Goal: Task Accomplishment & Management: Use online tool/utility

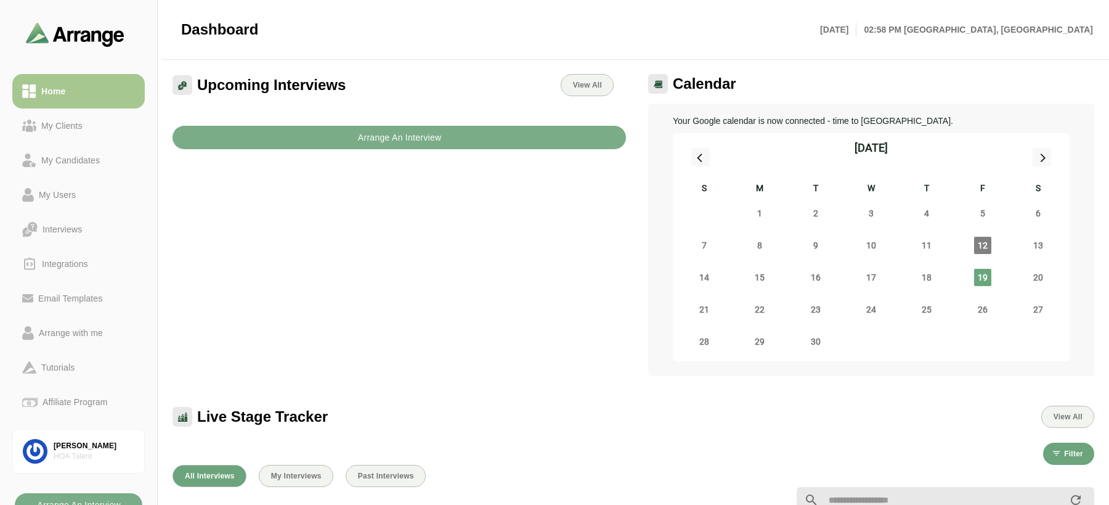
click at [175, 500] on div at bounding box center [477, 499] width 624 height 15
click at [420, 502] on div at bounding box center [477, 499] width 624 height 15
click at [86, 445] on div "[PERSON_NAME]" at bounding box center [94, 446] width 81 height 10
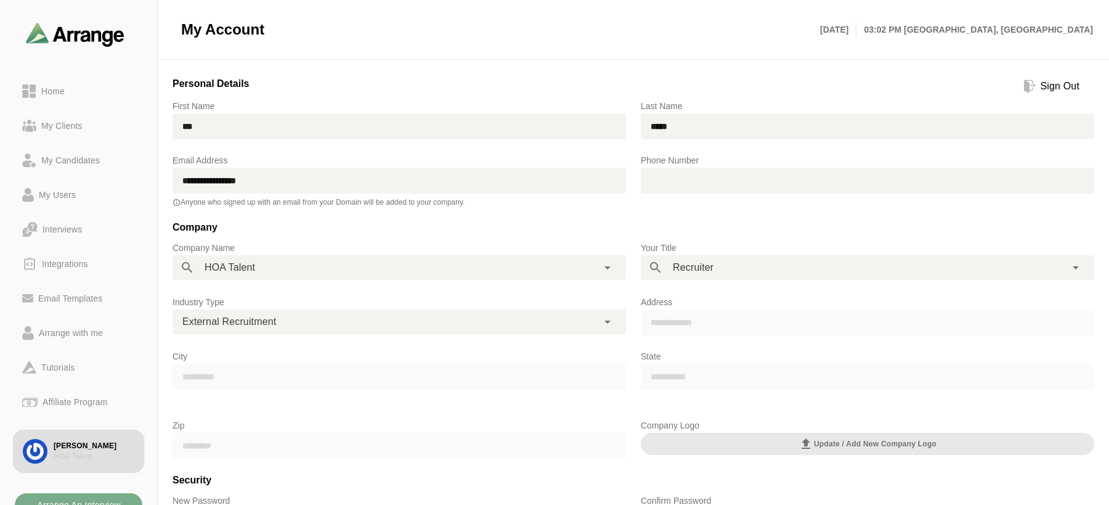
click at [310, 239] on div "**********" at bounding box center [399, 260] width 468 height 54
click at [315, 264] on div "**********" at bounding box center [386, 267] width 383 height 25
click at [324, 250] on p "Company Name" at bounding box center [400, 247] width 454 height 15
click at [55, 92] on div "Home" at bounding box center [52, 91] width 33 height 15
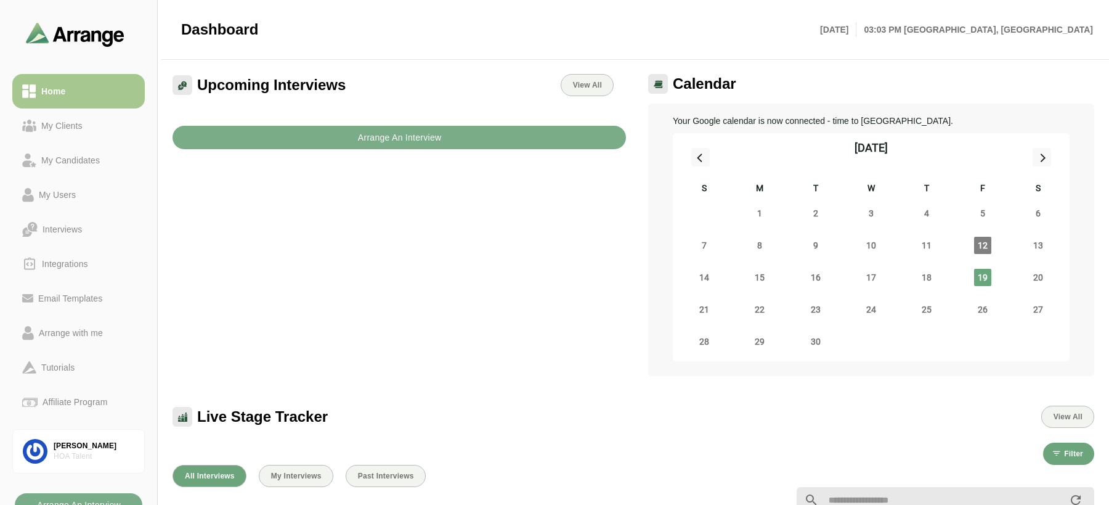
click at [490, 482] on div at bounding box center [633, 500] width 937 height 41
click at [78, 328] on div "Arrange with me" at bounding box center [71, 332] width 74 height 15
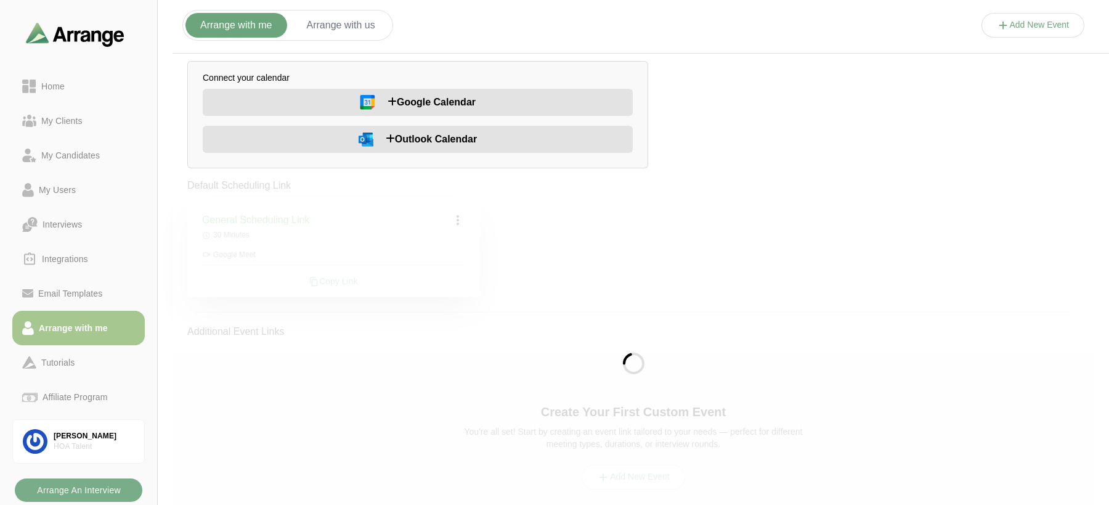
click at [306, 99] on button "Google Calendar" at bounding box center [418, 102] width 430 height 27
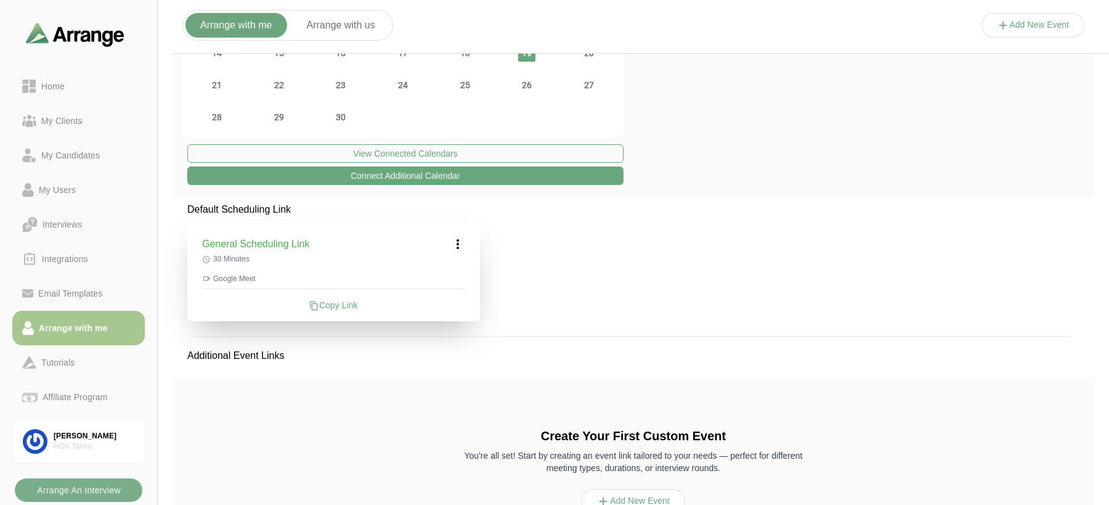
scroll to position [185, 0]
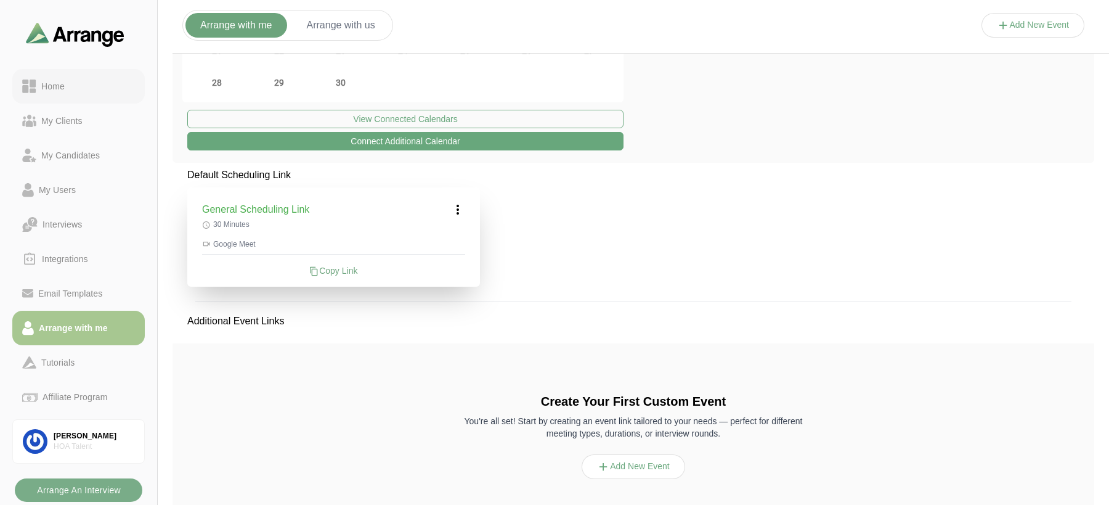
click at [62, 80] on div "Home" at bounding box center [52, 86] width 33 height 15
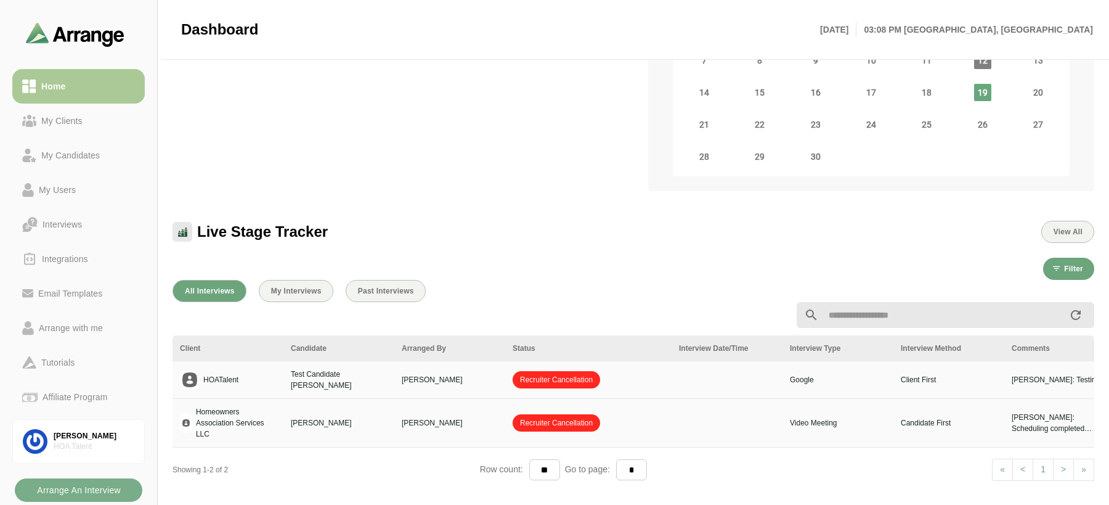
click at [77, 85] on div "Home" at bounding box center [78, 86] width 113 height 15
click at [76, 333] on div "Arrange with me" at bounding box center [71, 328] width 74 height 15
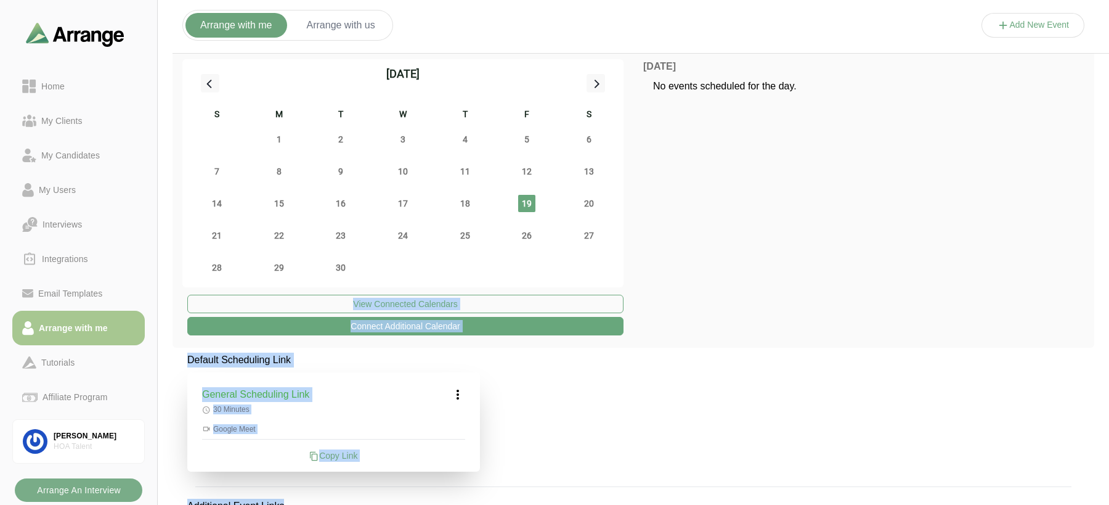
drag, startPoint x: 1108, startPoint y: 502, endPoint x: 831, endPoint y: 316, distance: 334.0
click at [831, 316] on div "Arrange with me Arrange with us Add New Event September 2025 S M T W T F S 31 1…" at bounding box center [634, 369] width 952 height 728
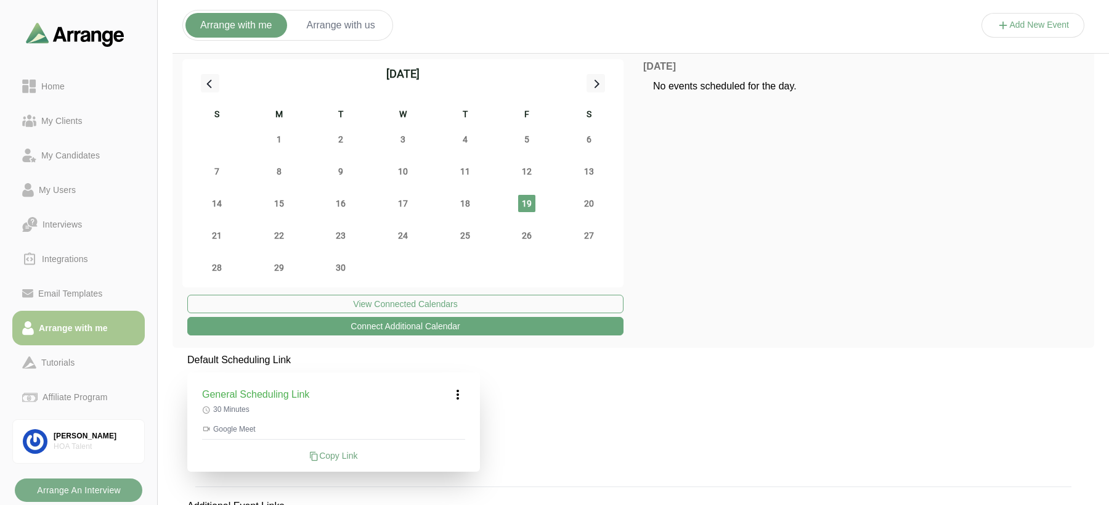
click at [1010, 30] on button "Add New Event" at bounding box center [1034, 25] width 104 height 25
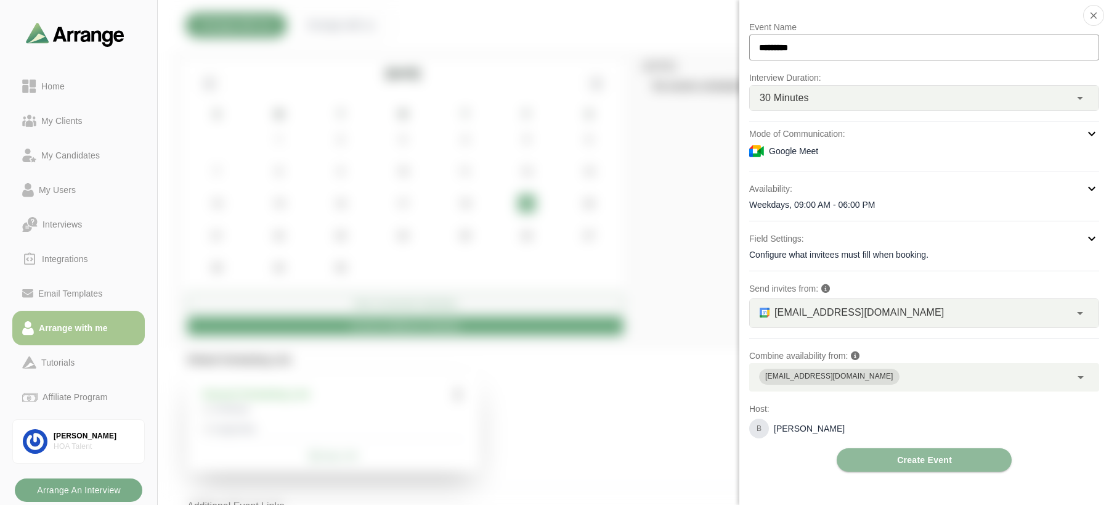
click at [859, 382] on div "[EMAIL_ADDRESS][DOMAIN_NAME]" at bounding box center [911, 377] width 322 height 28
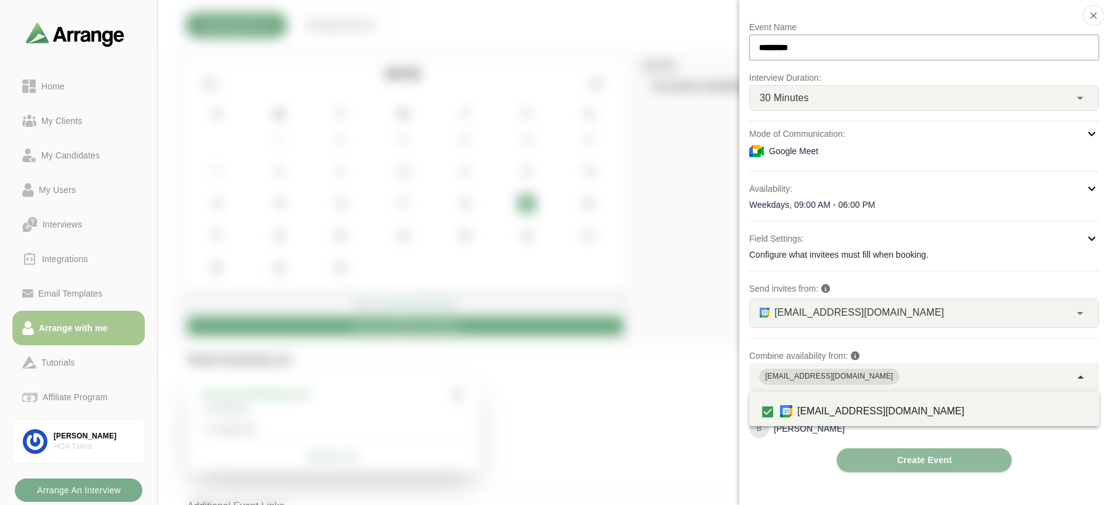
click at [870, 349] on p "Combine availability from:" at bounding box center [925, 355] width 350 height 15
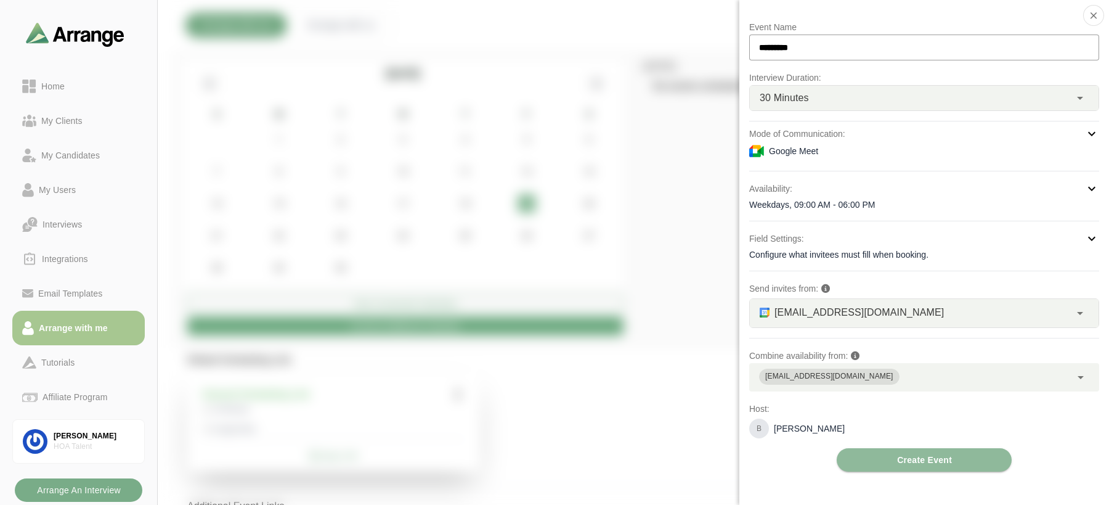
click at [982, 38] on div at bounding box center [1034, 38] width 104 height 0
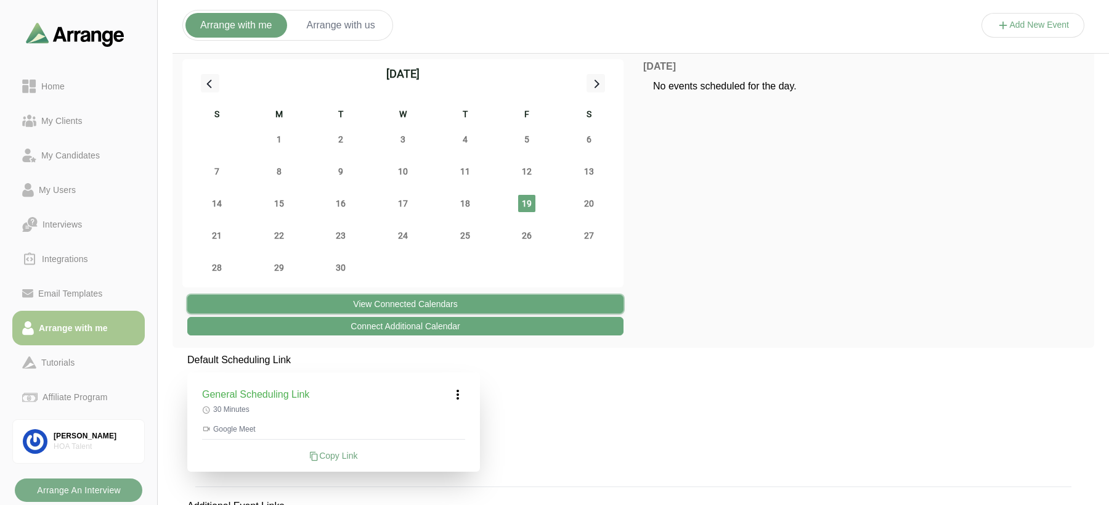
click at [416, 309] on button "View Connected Calendars" at bounding box center [405, 304] width 436 height 18
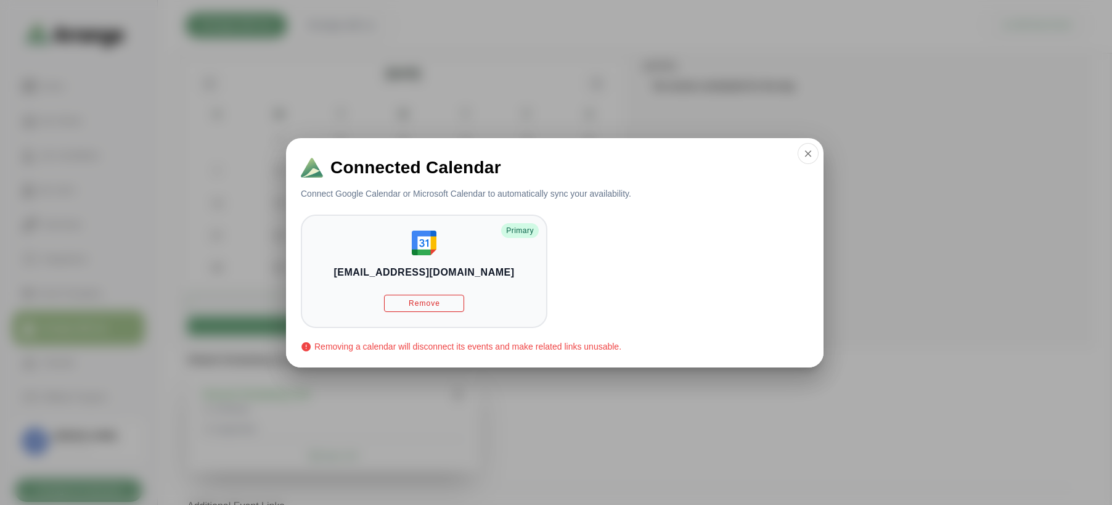
click at [505, 417] on div at bounding box center [556, 252] width 1112 height 505
click at [809, 156] on icon "button" at bounding box center [808, 153] width 11 height 11
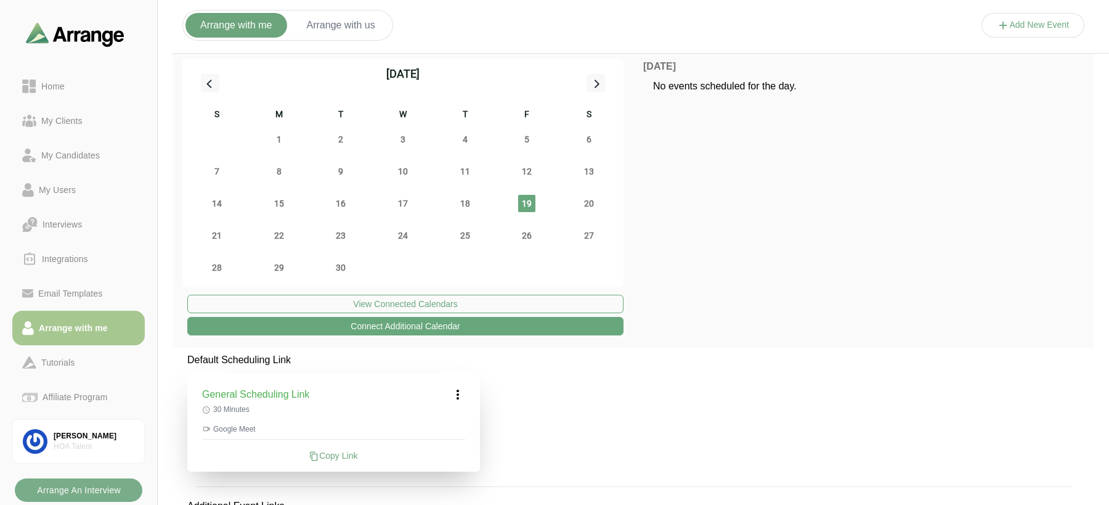
click at [436, 327] on button "Connect Additional Calendar" at bounding box center [405, 326] width 436 height 18
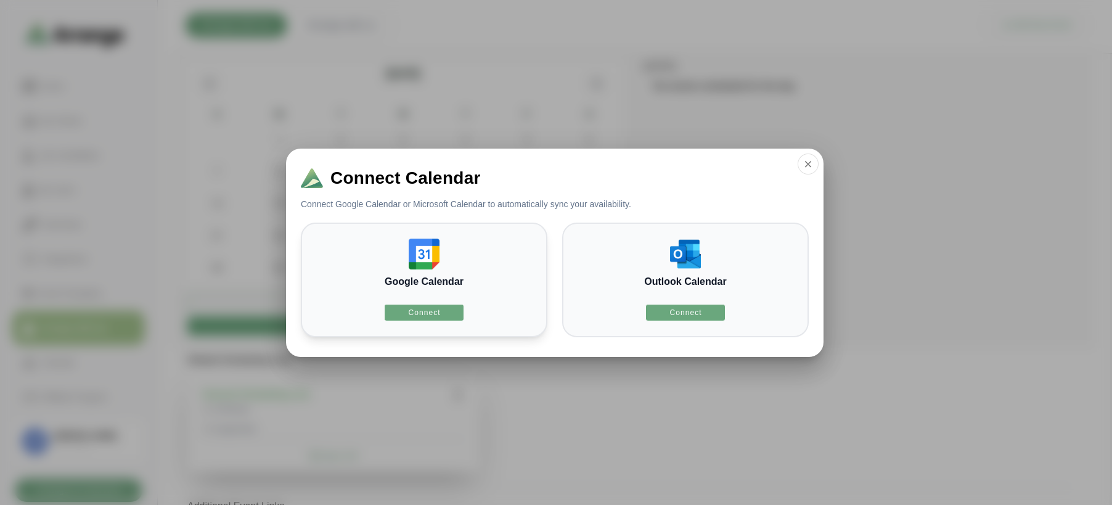
click at [412, 258] on img at bounding box center [424, 254] width 31 height 31
click at [431, 316] on span "Connect" at bounding box center [423, 313] width 33 height 10
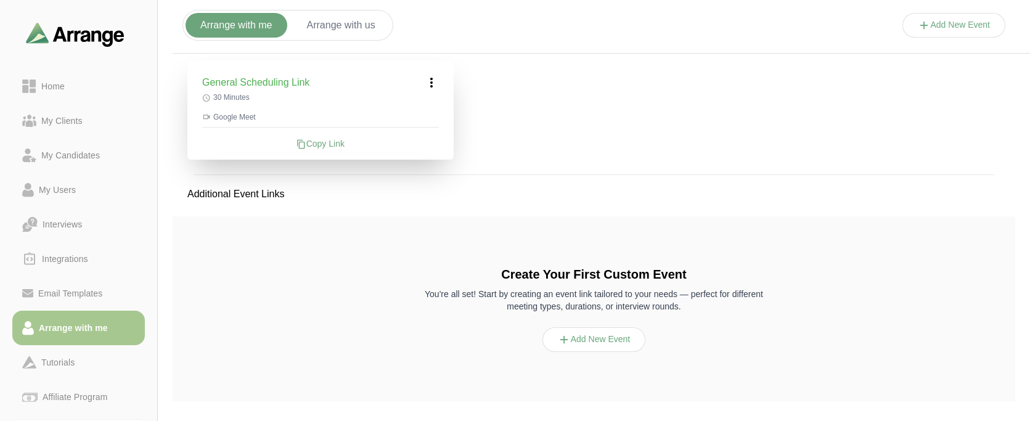
scroll to position [65, 0]
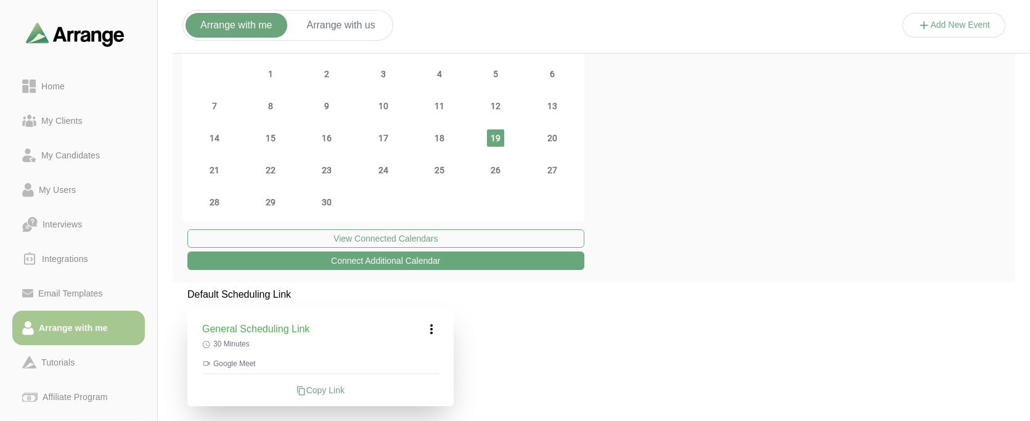
click at [434, 329] on icon at bounding box center [431, 329] width 15 height 15
click at [519, 275] on div "September 2025 S M T W T F S 31 1 2 3 4 5 6 7 8 9 10 11 12 13 14 15 16 17 18 19…" at bounding box center [594, 133] width 843 height 298
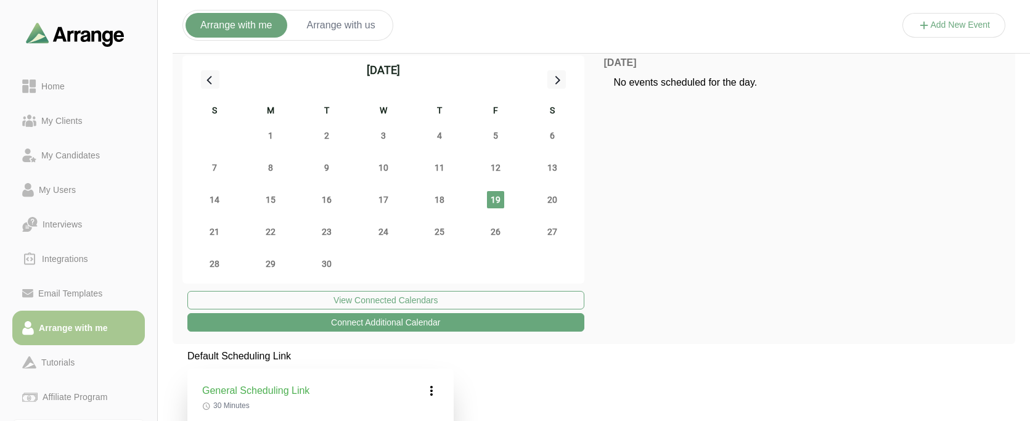
scroll to position [0, 0]
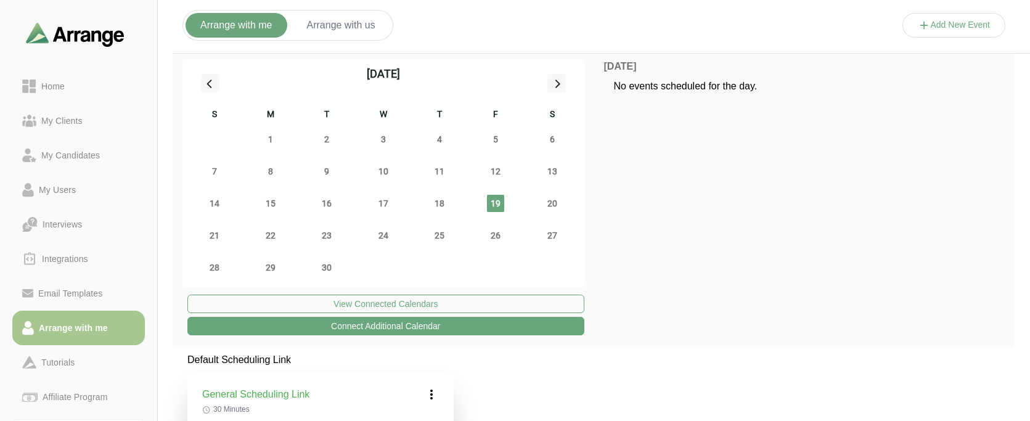
click at [345, 37] on button "Arrange with us" at bounding box center [341, 25] width 98 height 25
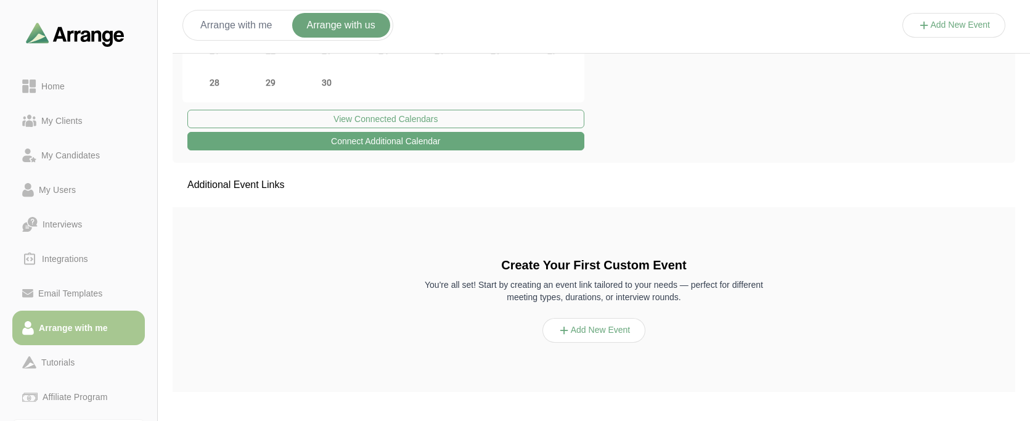
scroll to position [193, 0]
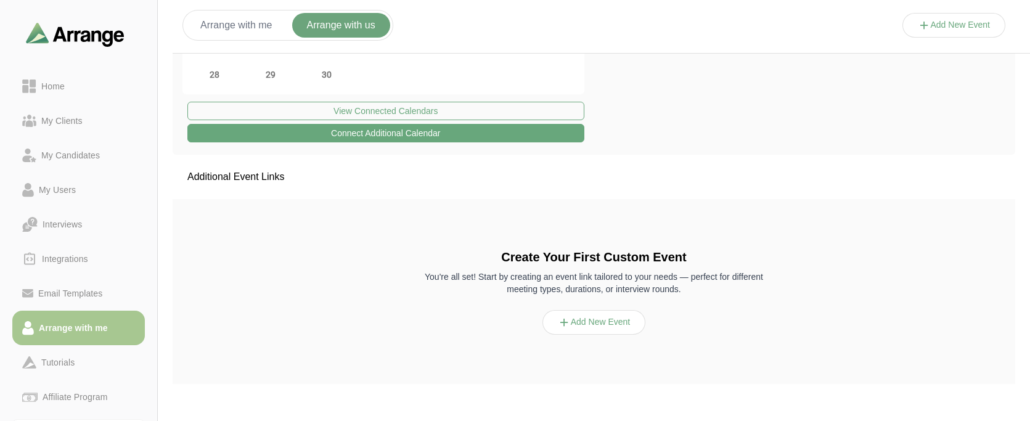
click at [598, 325] on button "Add New Event" at bounding box center [594, 322] width 104 height 25
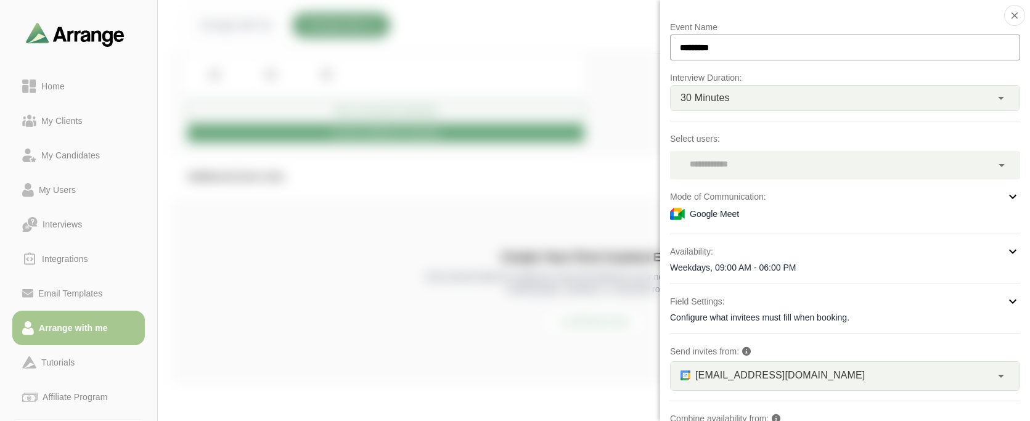
scroll to position [123, 0]
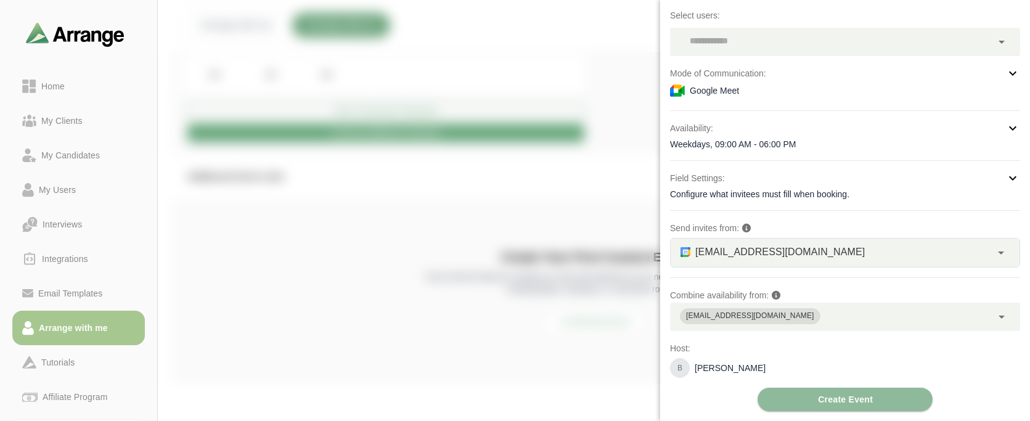
click at [802, 253] on div "[EMAIL_ADDRESS][DOMAIN_NAME] **" at bounding box center [831, 253] width 321 height 28
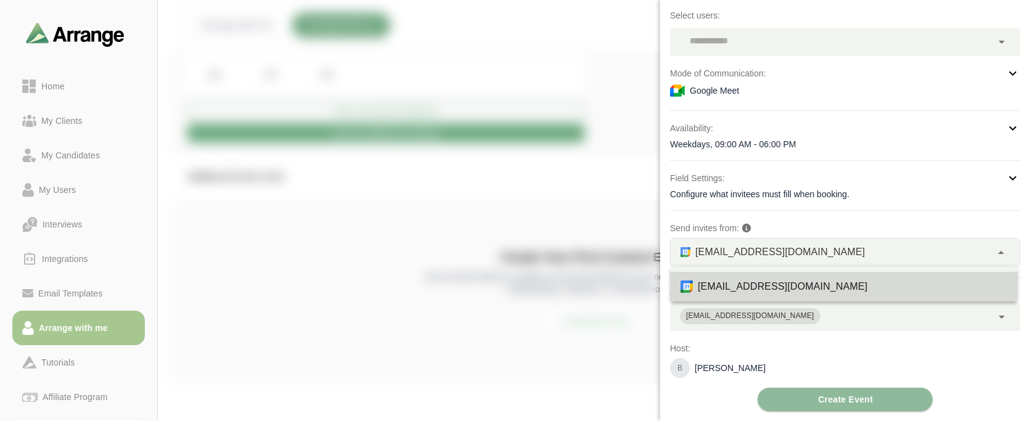
click at [805, 324] on div "[EMAIL_ADDRESS][DOMAIN_NAME]" at bounding box center [831, 317] width 322 height 28
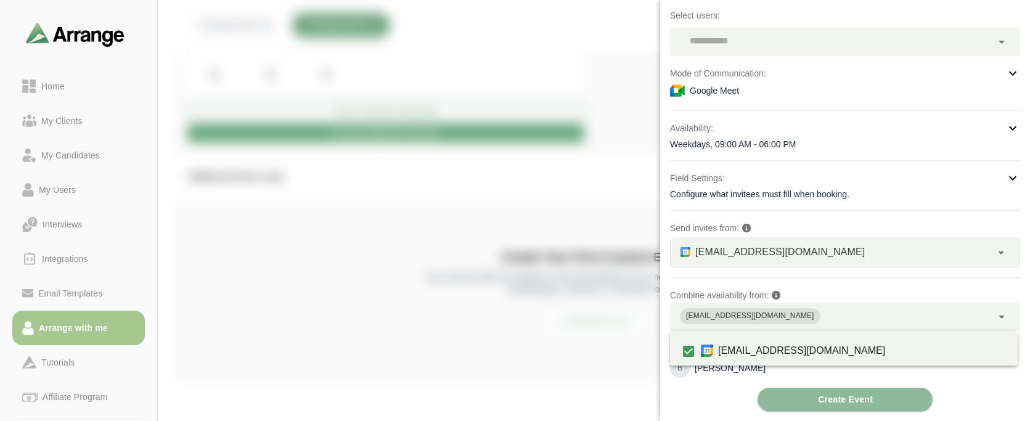
click at [812, 292] on p "Combine availability from:" at bounding box center [845, 295] width 350 height 15
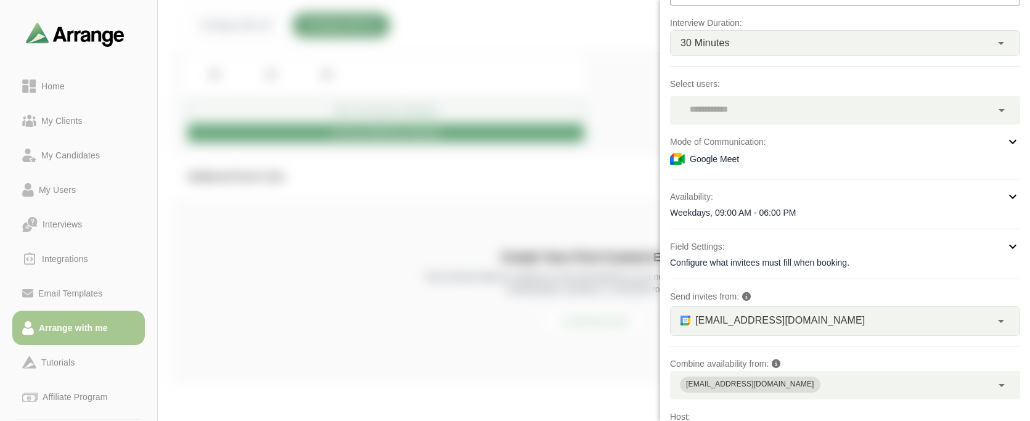
scroll to position [0, 0]
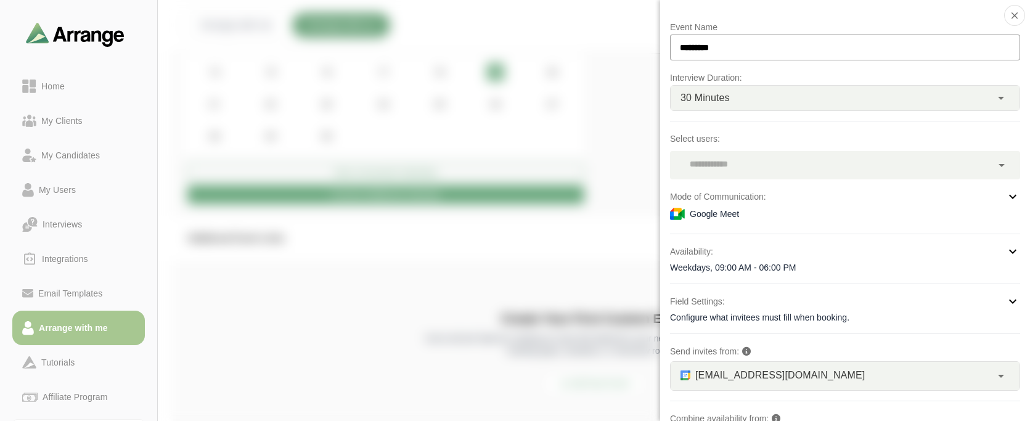
drag, startPoint x: 595, startPoint y: 203, endPoint x: 600, endPoint y: 221, distance: 19.1
click at [902, 38] on div at bounding box center [954, 38] width 104 height 0
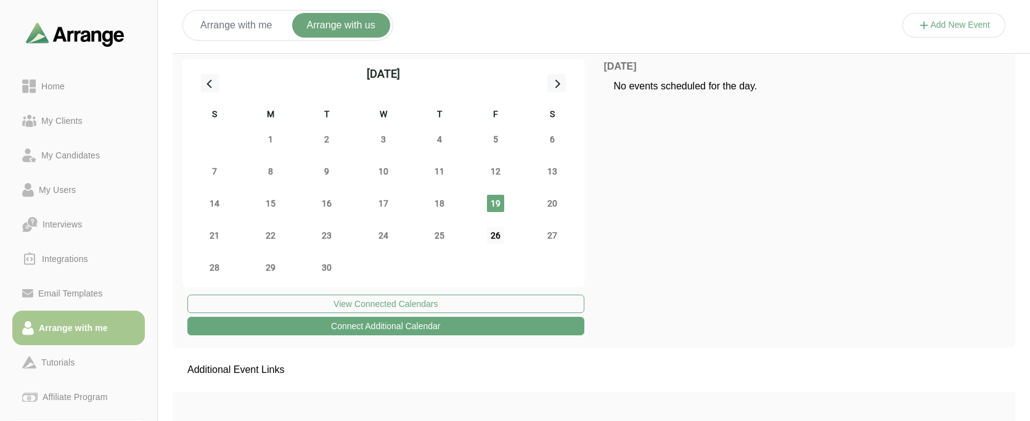
click at [492, 239] on span "26" at bounding box center [495, 235] width 17 height 17
click at [363, 359] on div "Additional Event Links" at bounding box center [594, 370] width 843 height 44
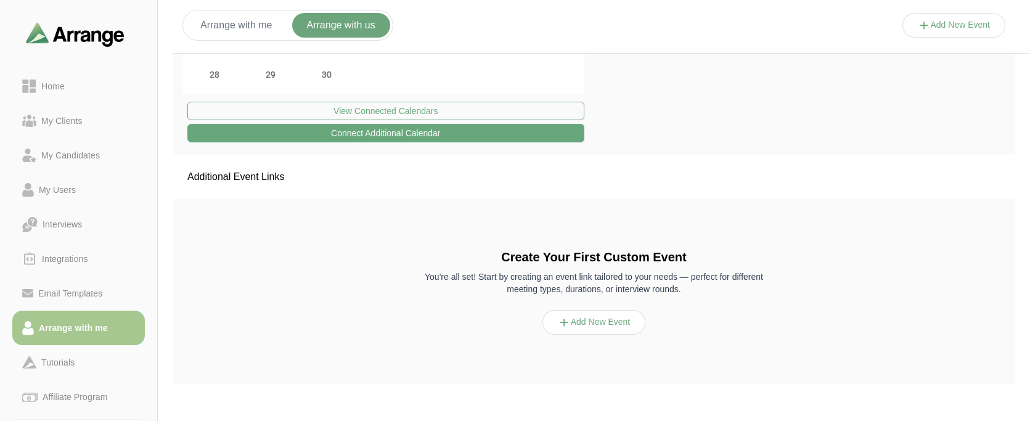
click at [599, 326] on button "Add New Event" at bounding box center [594, 322] width 104 height 25
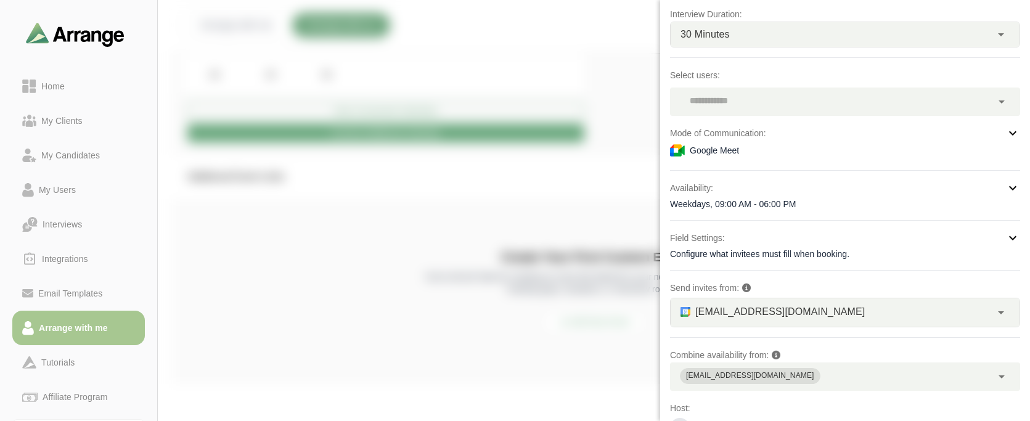
scroll to position [123, 0]
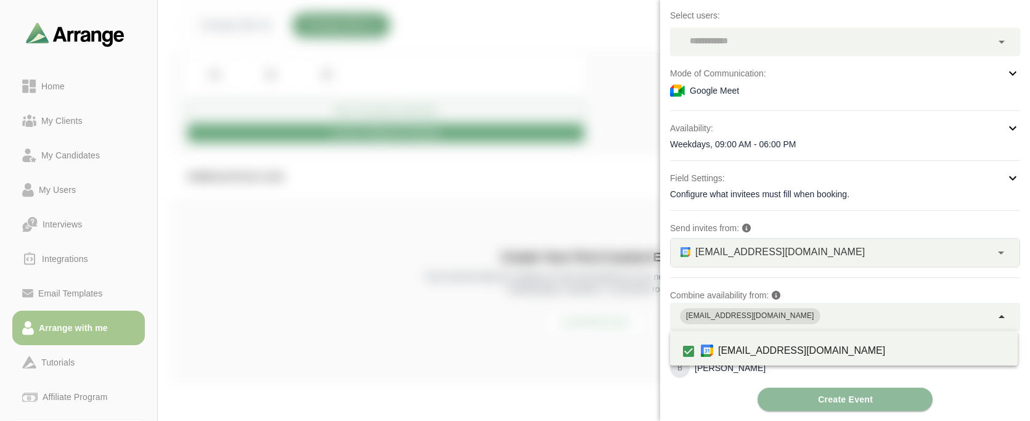
click at [798, 319] on div "[EMAIL_ADDRESS][DOMAIN_NAME]" at bounding box center [831, 317] width 322 height 28
click at [749, 374] on div "B Bri Brown" at bounding box center [845, 368] width 350 height 20
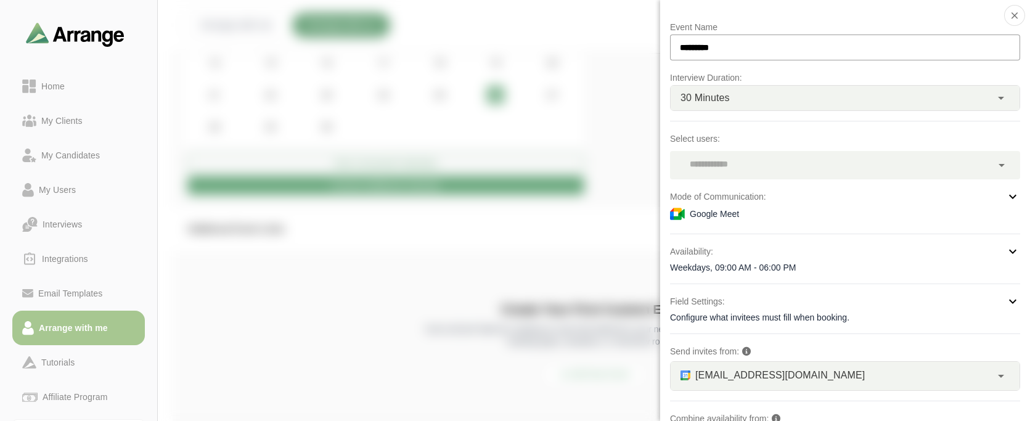
scroll to position [70, 0]
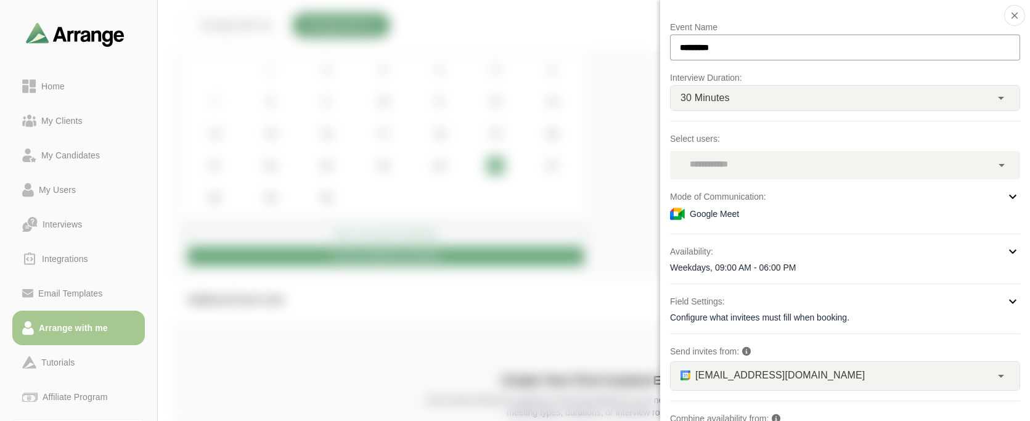
click at [756, 168] on div at bounding box center [831, 165] width 322 height 28
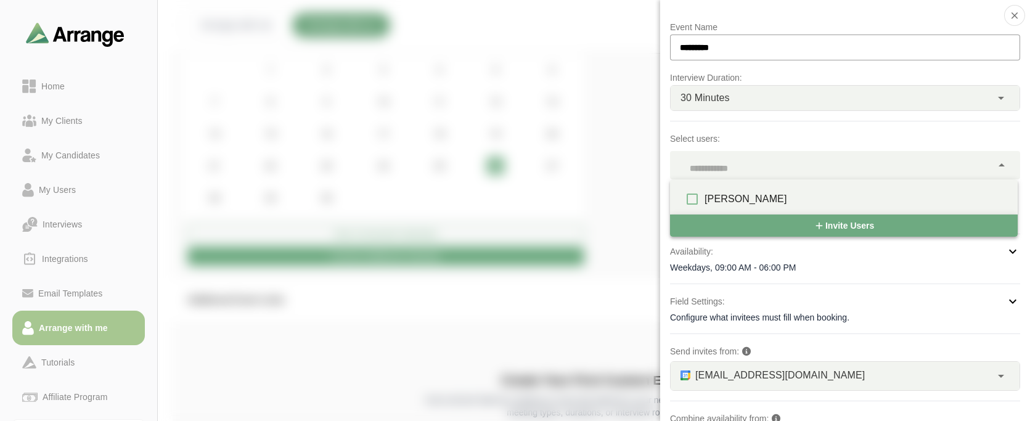
click at [771, 226] on button "Invite Users" at bounding box center [844, 225] width 348 height 22
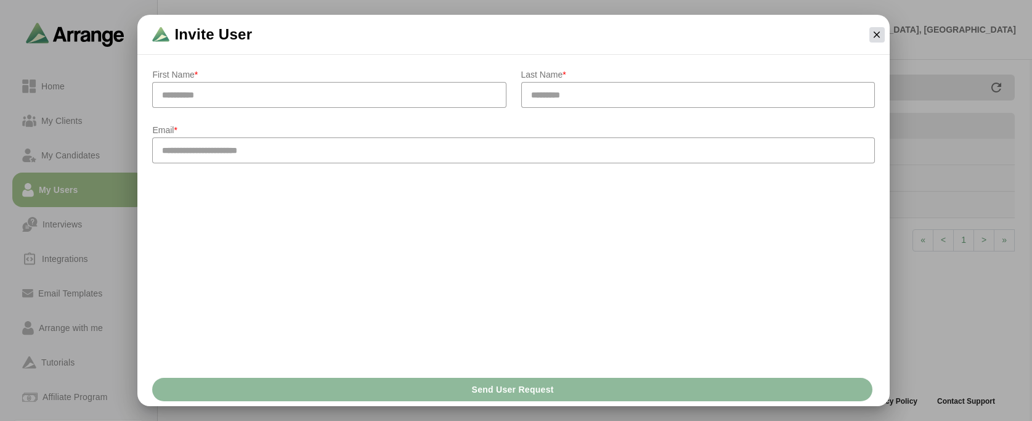
click at [874, 32] on icon "button" at bounding box center [877, 34] width 11 height 11
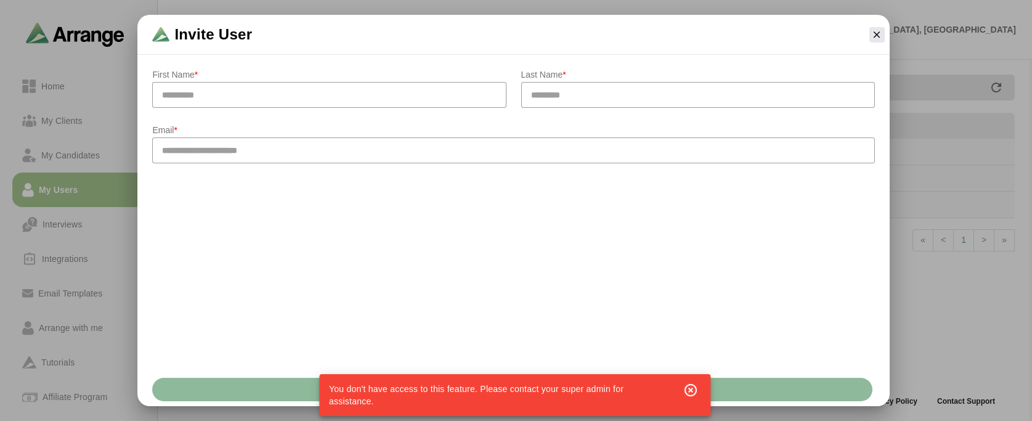
click at [690, 385] on icon "button" at bounding box center [691, 390] width 15 height 15
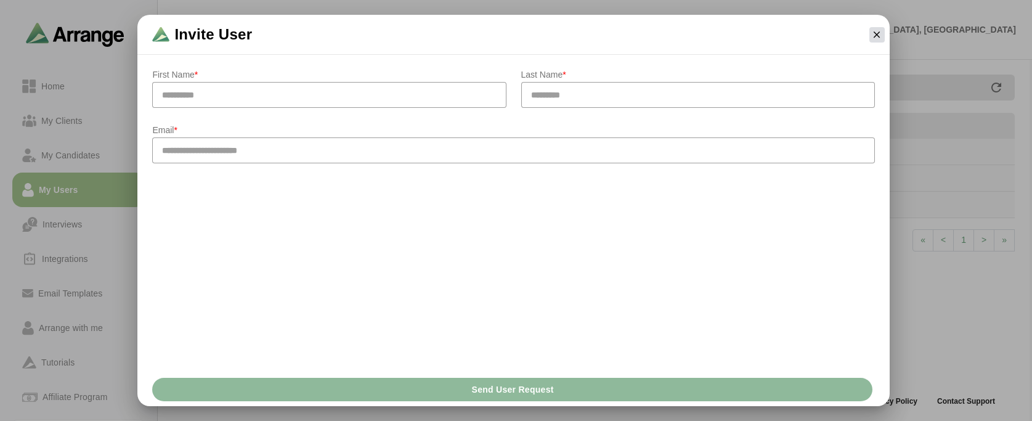
click at [876, 37] on icon "button" at bounding box center [877, 34] width 11 height 11
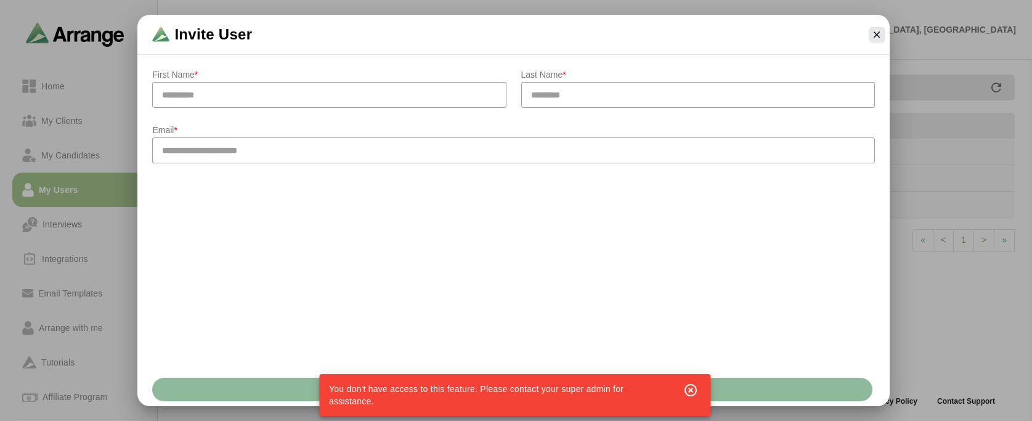
click at [370, 170] on div "Email *" at bounding box center [513, 142] width 737 height 55
click at [766, 404] on div "Send User Request" at bounding box center [513, 389] width 752 height 33
click at [692, 394] on icon "button" at bounding box center [691, 390] width 15 height 15
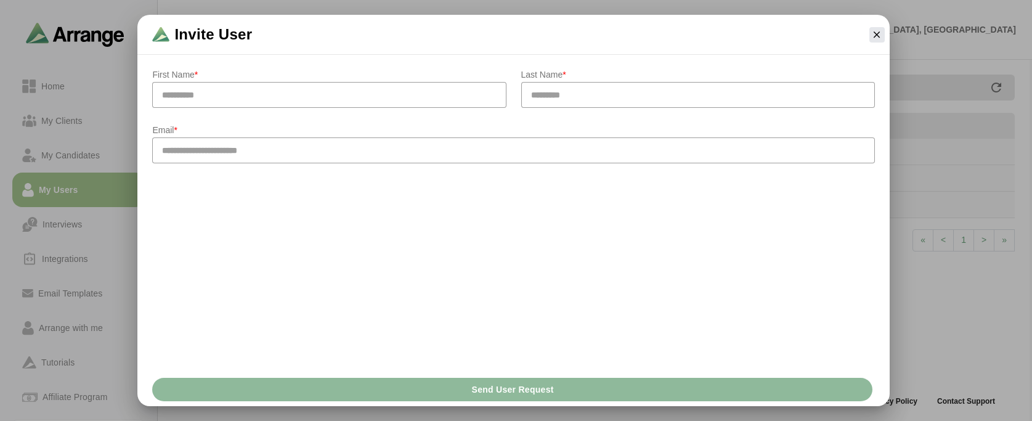
click at [609, 388] on div "Send User Request" at bounding box center [513, 389] width 752 height 33
click at [883, 35] on button "button" at bounding box center [877, 34] width 15 height 15
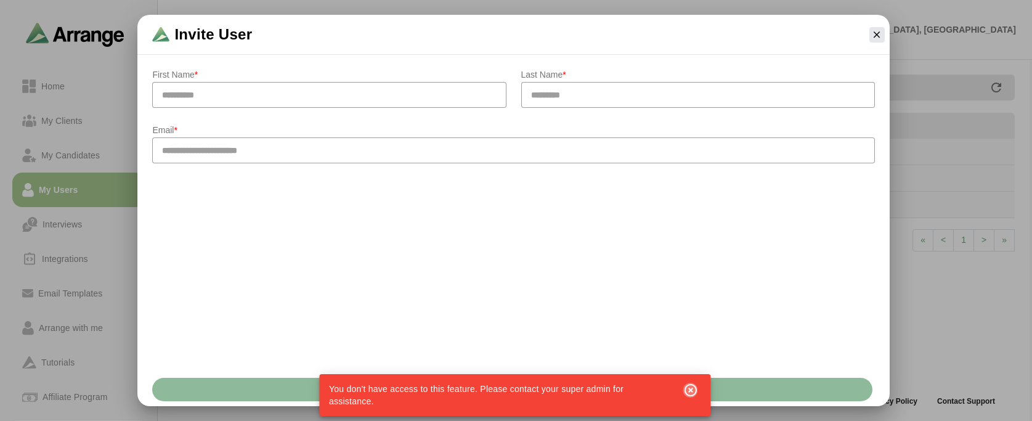
click at [693, 391] on icon "button" at bounding box center [691, 390] width 15 height 15
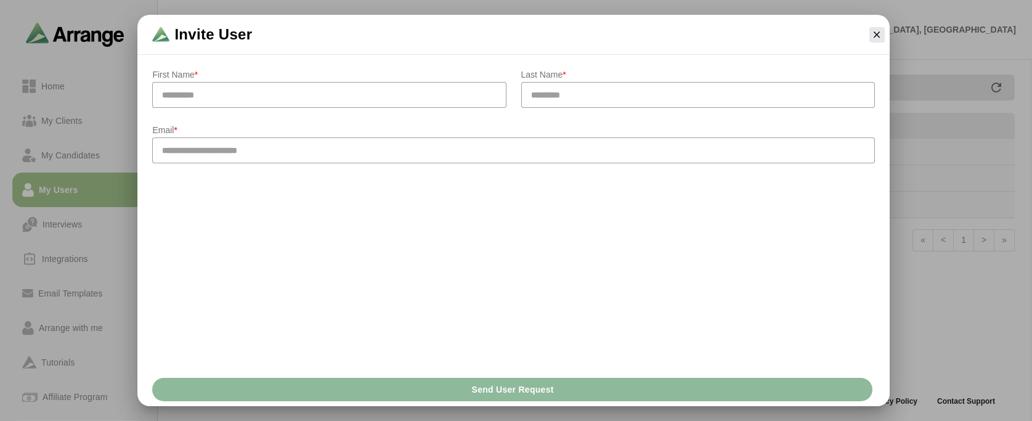
click at [63, 202] on div "Invite User First Name * Last Name * Email * Send User Request" at bounding box center [513, 210] width 1003 height 391
click at [80, 135] on div "Invite User First Name * Last Name * Email * Send User Request" at bounding box center [513, 210] width 1003 height 391
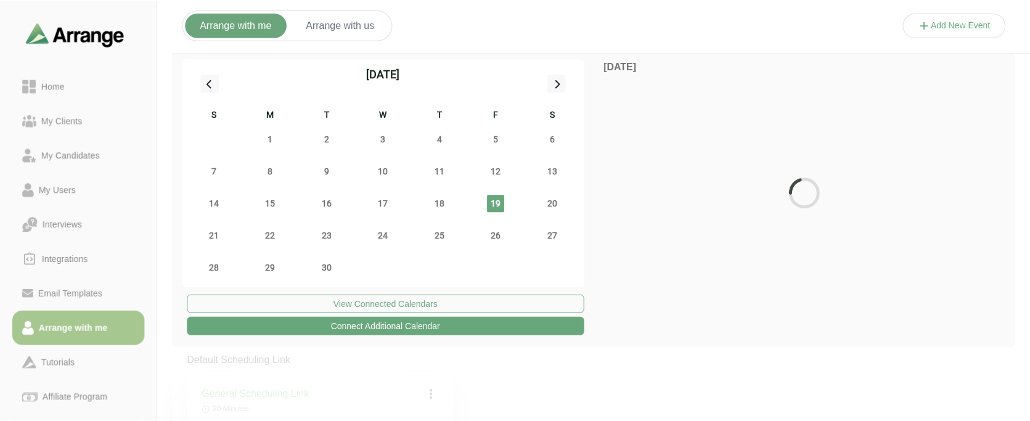
scroll to position [4, 0]
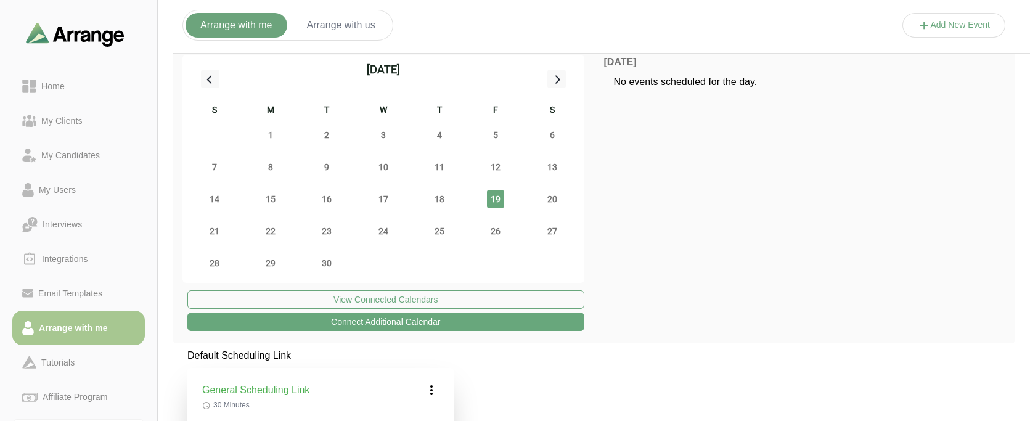
click at [338, 24] on button "Arrange with us" at bounding box center [341, 25] width 98 height 25
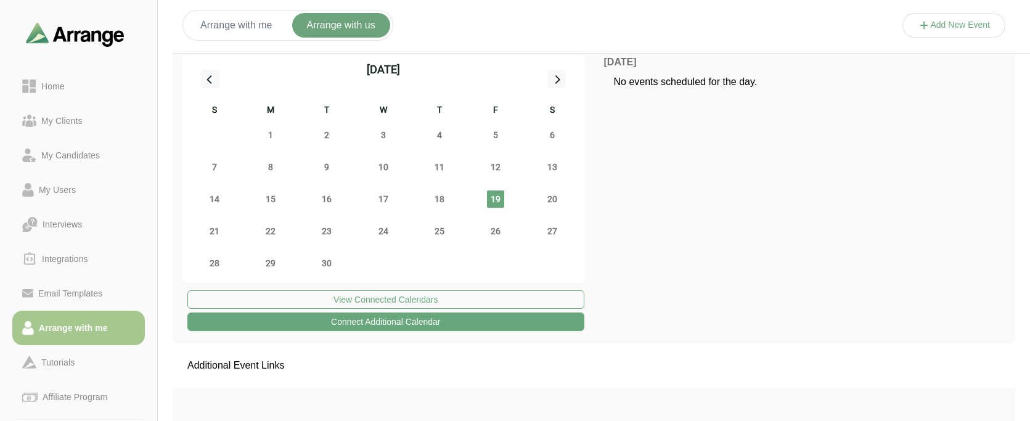
click at [977, 15] on button "Add New Event" at bounding box center [954, 25] width 104 height 25
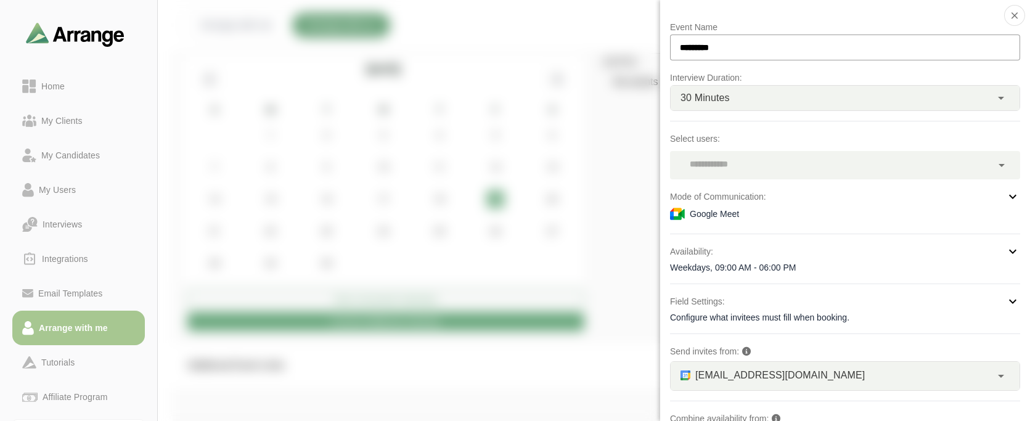
click at [746, 167] on div at bounding box center [831, 165] width 322 height 28
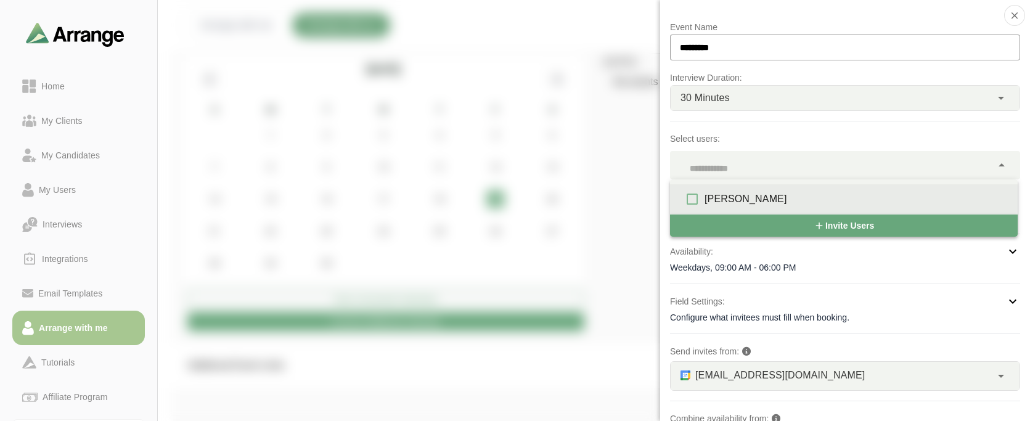
click at [739, 198] on div "[PERSON_NAME]" at bounding box center [856, 199] width 303 height 15
type input "***"
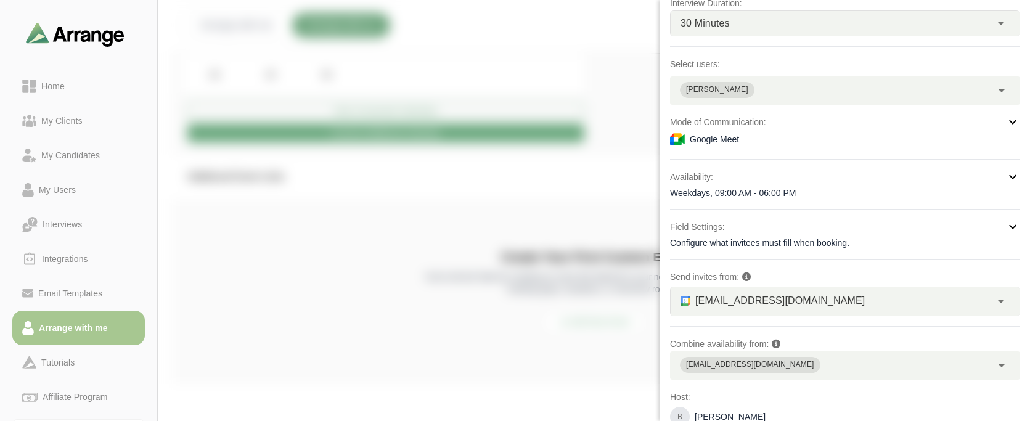
scroll to position [0, 0]
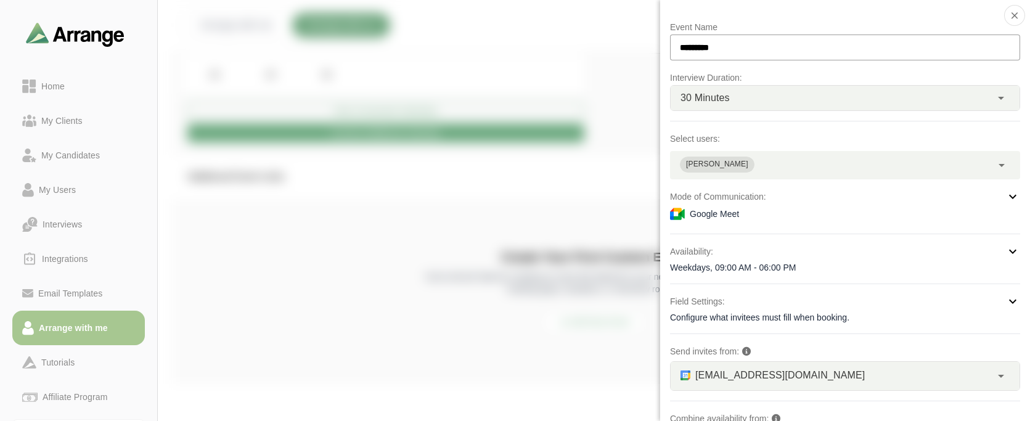
drag, startPoint x: 613, startPoint y: 291, endPoint x: 293, endPoint y: 39, distance: 407.3
click at [902, 38] on div at bounding box center [954, 38] width 104 height 0
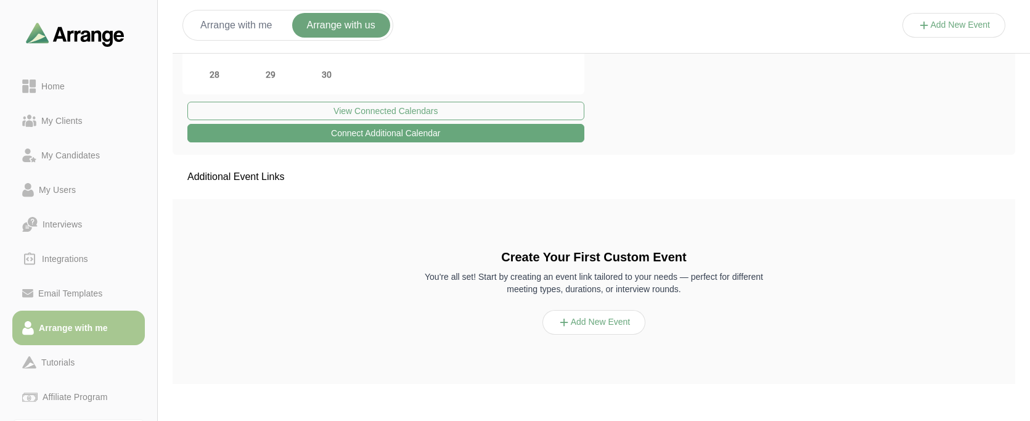
click at [374, 131] on button "Connect Additional Calendar" at bounding box center [385, 133] width 397 height 18
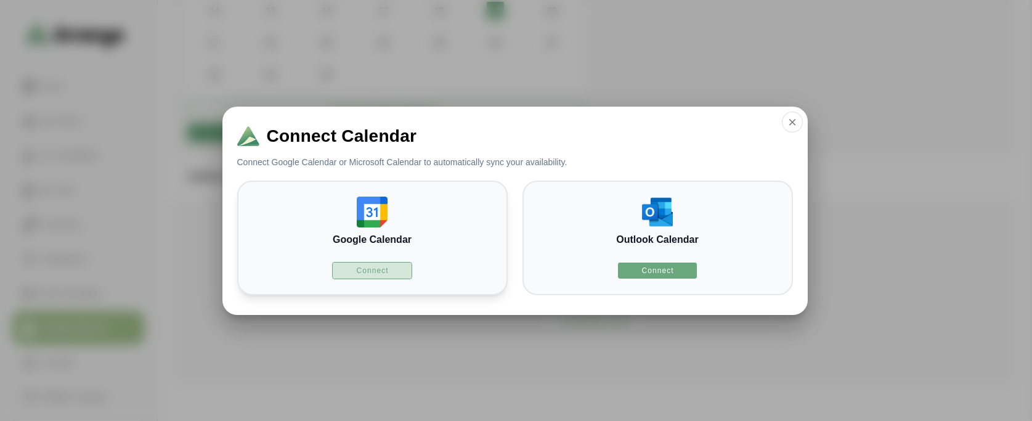
click at [379, 275] on span "Connect" at bounding box center [372, 271] width 33 height 10
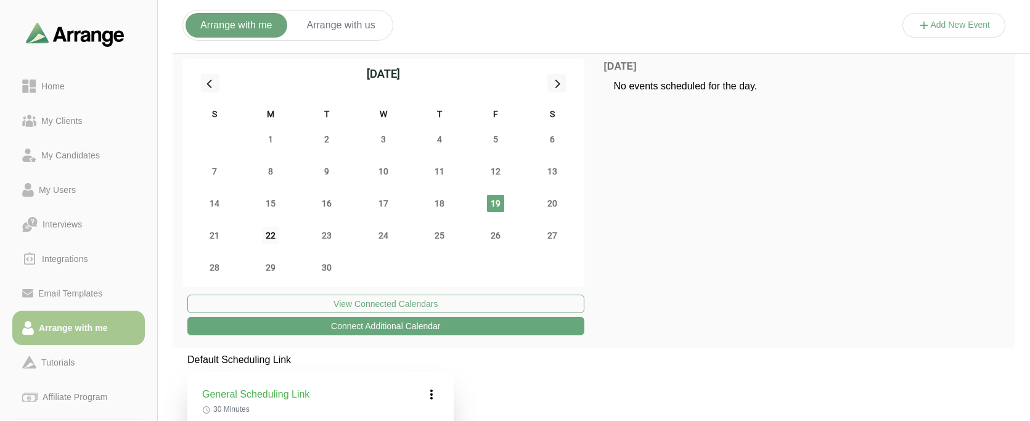
click at [273, 237] on span "22" at bounding box center [270, 235] width 17 height 17
click at [666, 313] on div "September 2025 S M T W T F S 31 1 2 3 4 5 6 7 8 9 10 11 12 13 14 15 16 17 18 19…" at bounding box center [594, 198] width 843 height 298
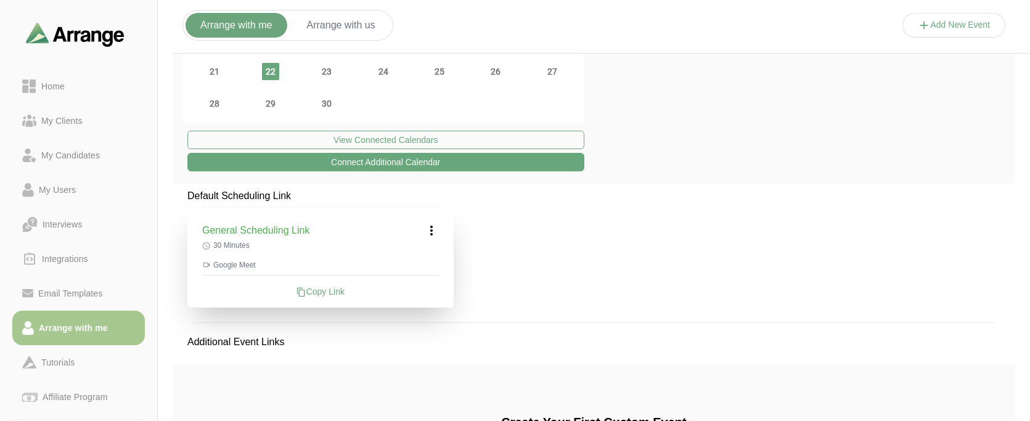
scroll to position [185, 0]
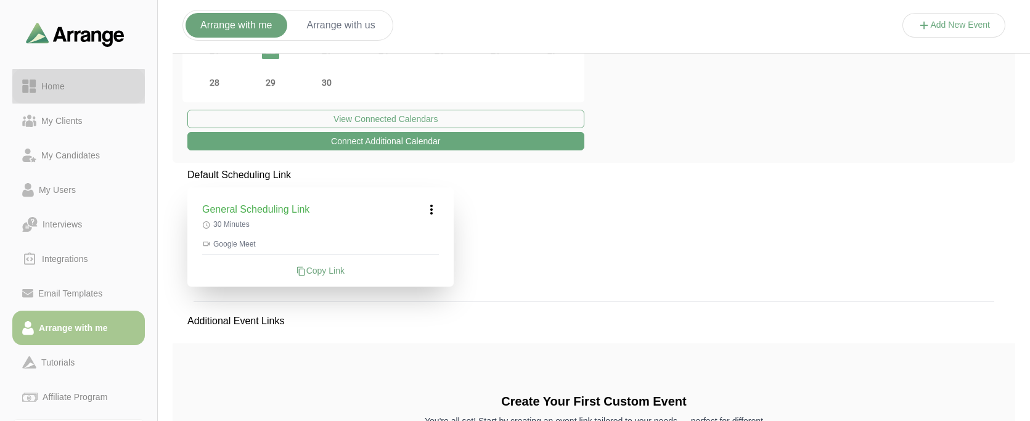
click at [57, 85] on div "Home" at bounding box center [52, 86] width 33 height 15
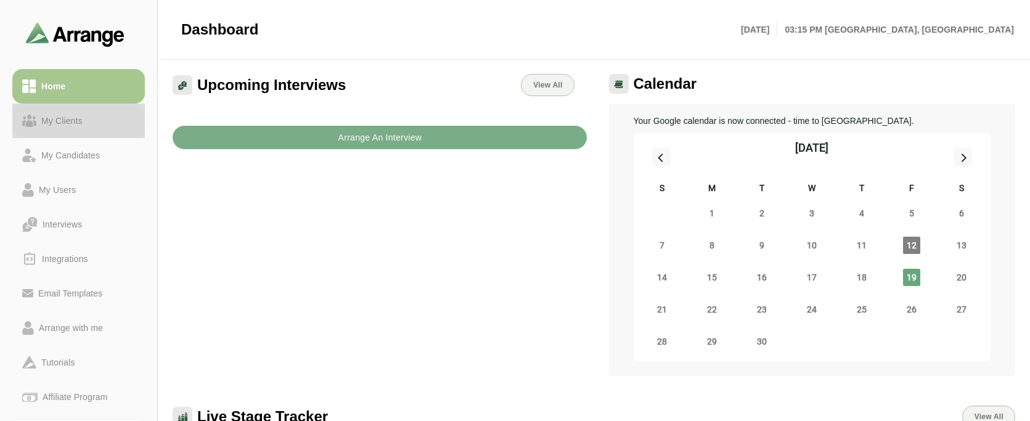
click at [77, 126] on div "My Clients" at bounding box center [61, 120] width 51 height 15
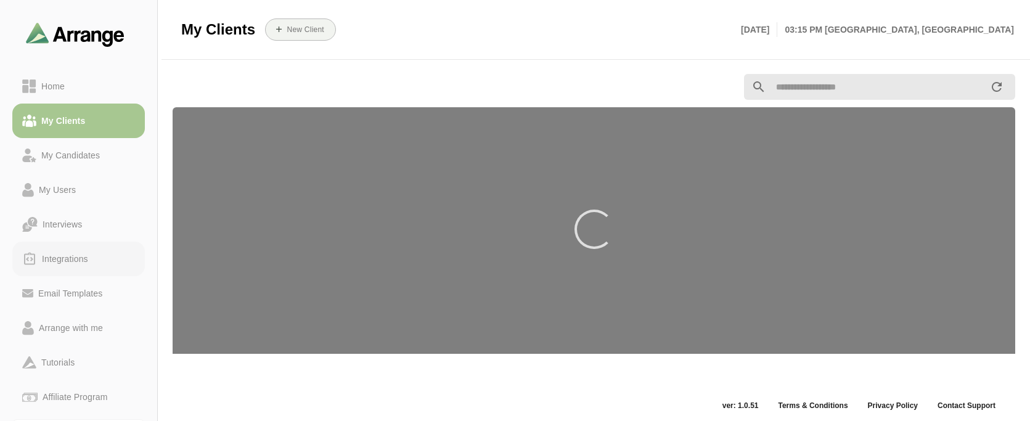
click at [68, 250] on link "Integrations" at bounding box center [78, 259] width 133 height 35
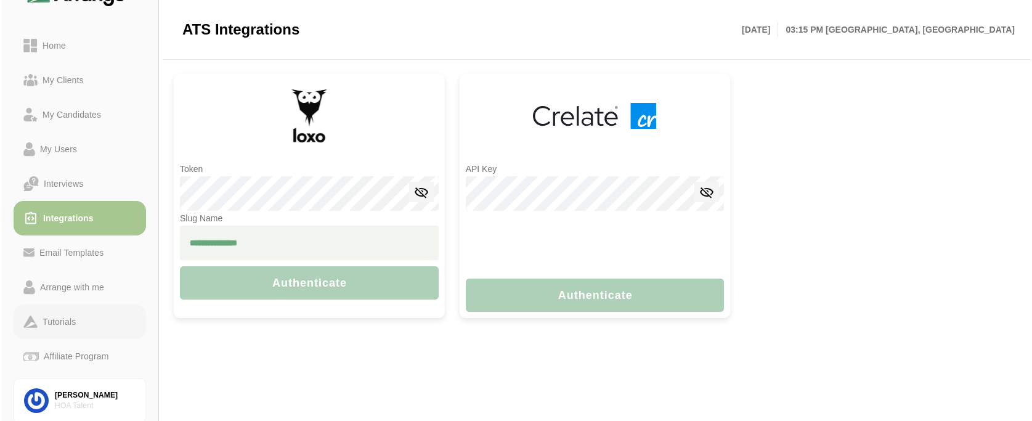
scroll to position [81, 0]
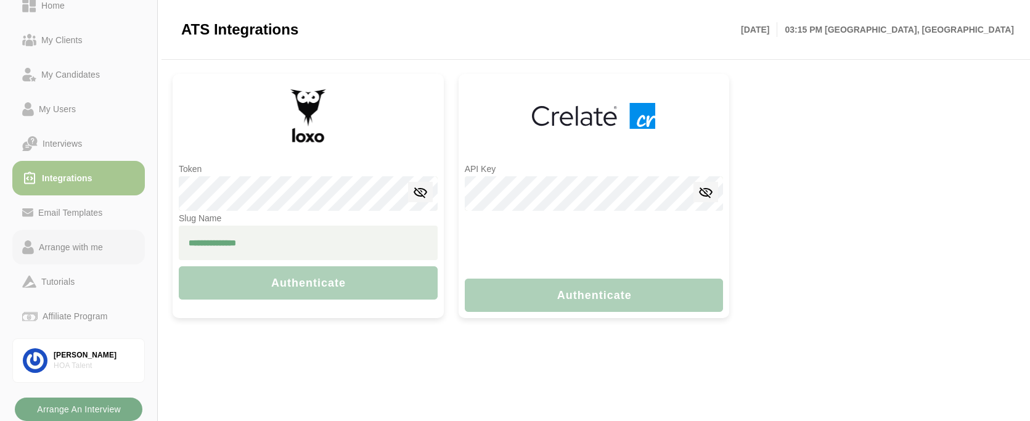
click at [72, 245] on div "Arrange with me" at bounding box center [71, 247] width 74 height 15
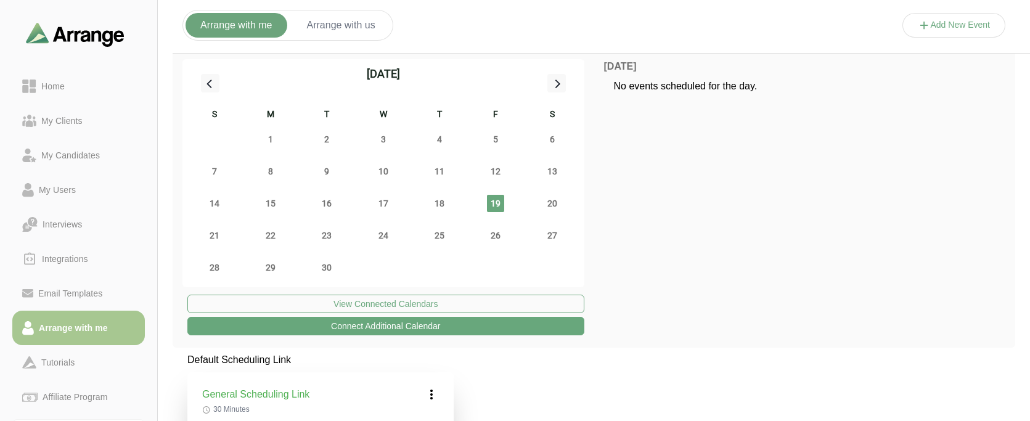
click at [457, 325] on button "Connect Additional Calendar" at bounding box center [385, 326] width 397 height 18
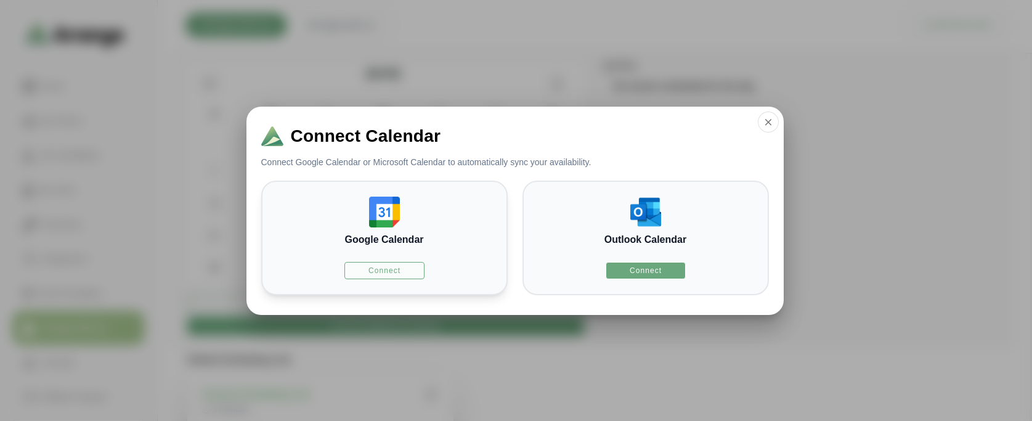
click at [369, 277] on button "Connect" at bounding box center [385, 270] width 80 height 17
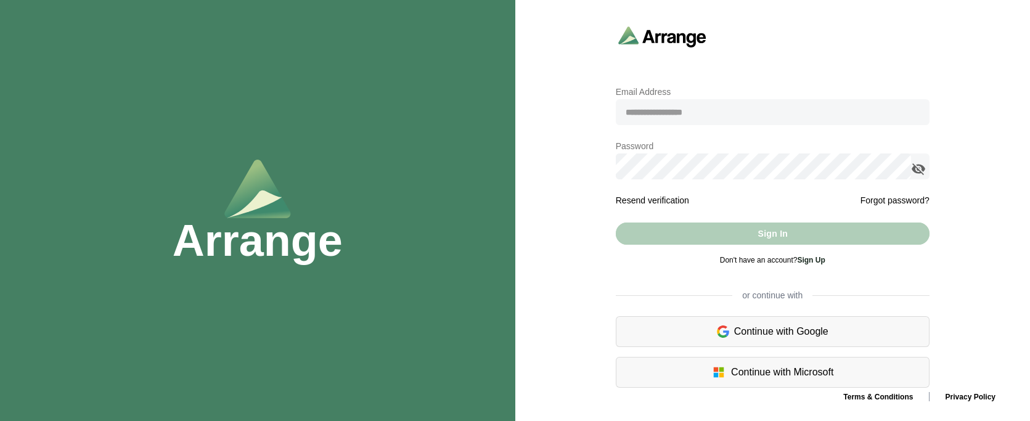
click at [690, 106] on input "email" at bounding box center [773, 112] width 314 height 26
click at [777, 343] on div "Continue with Google" at bounding box center [773, 331] width 314 height 31
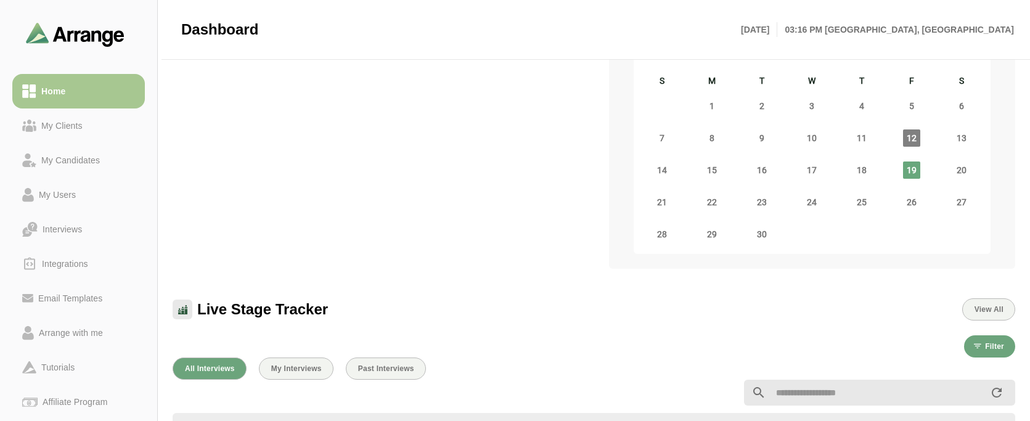
scroll to position [123, 0]
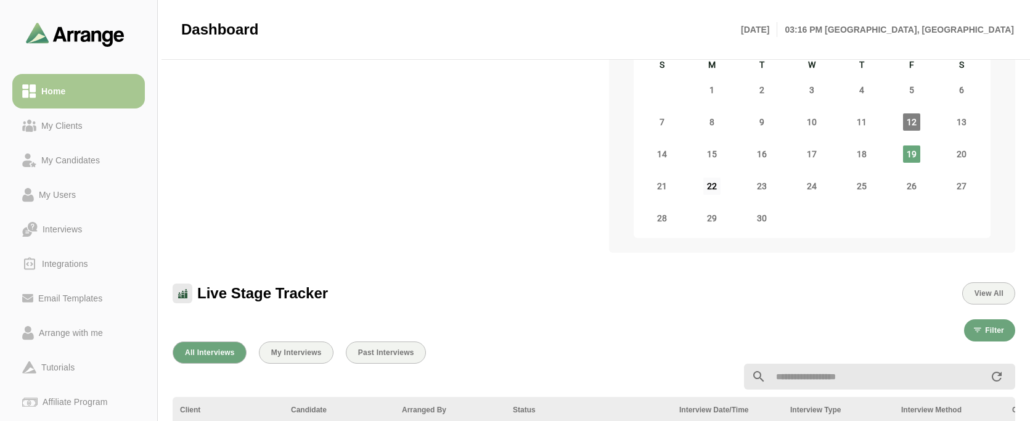
click at [712, 186] on span "22" at bounding box center [711, 186] width 17 height 17
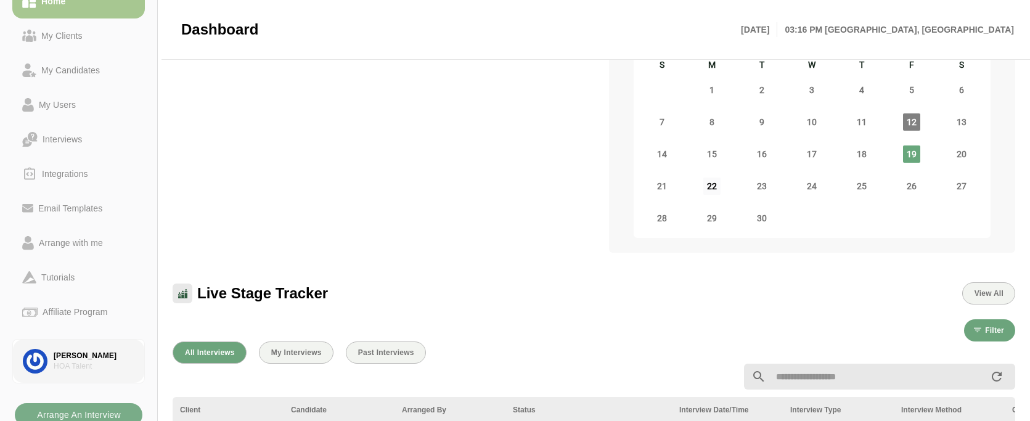
scroll to position [96, 0]
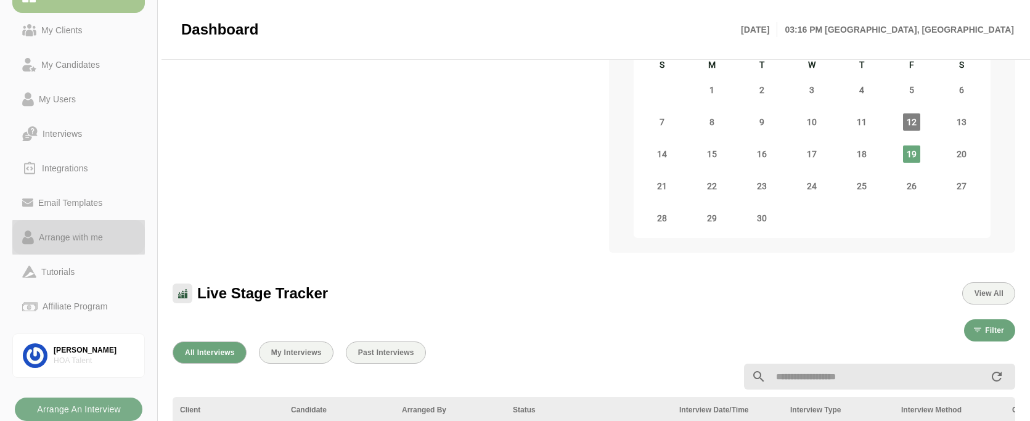
click at [75, 235] on div "Arrange with me" at bounding box center [71, 237] width 74 height 15
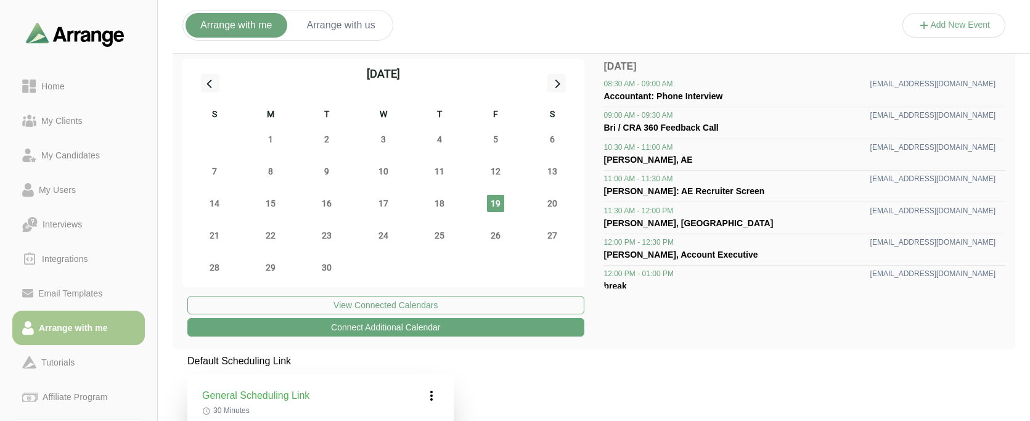
click at [603, 345] on div "[DATE] S M T W T F S 31 1 2 3 4 5 6 7 8 9 10 11 12 13 14 15 16 17 18 19 20 21 2…" at bounding box center [594, 199] width 843 height 300
click at [346, 20] on button "Arrange with us" at bounding box center [341, 25] width 98 height 25
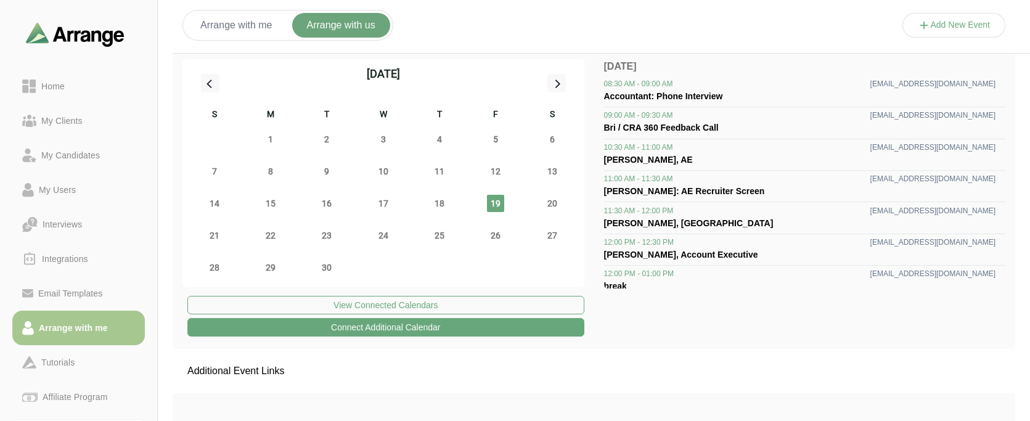
click at [957, 27] on button "Add New Event" at bounding box center [954, 25] width 104 height 25
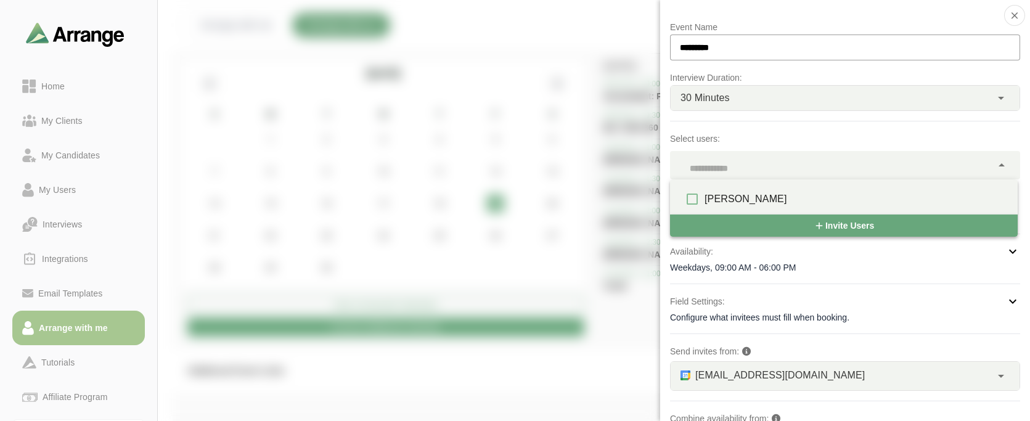
click at [751, 163] on div at bounding box center [831, 165] width 322 height 28
click at [765, 123] on div "Event Name ********* Interview Duration: 30 Minutes ** Select users: Mode of Co…" at bounding box center [845, 277] width 350 height 515
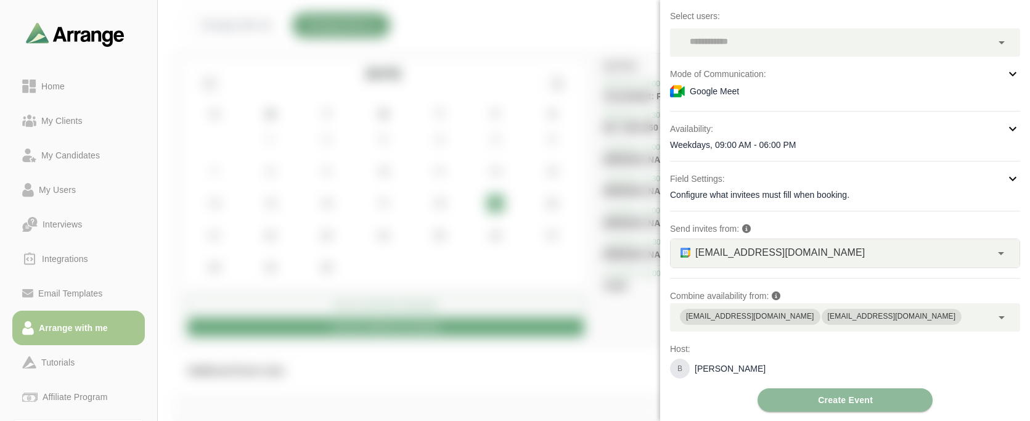
scroll to position [123, 0]
click at [740, 317] on div "[EMAIL_ADDRESS][DOMAIN_NAME]" at bounding box center [750, 316] width 128 height 12
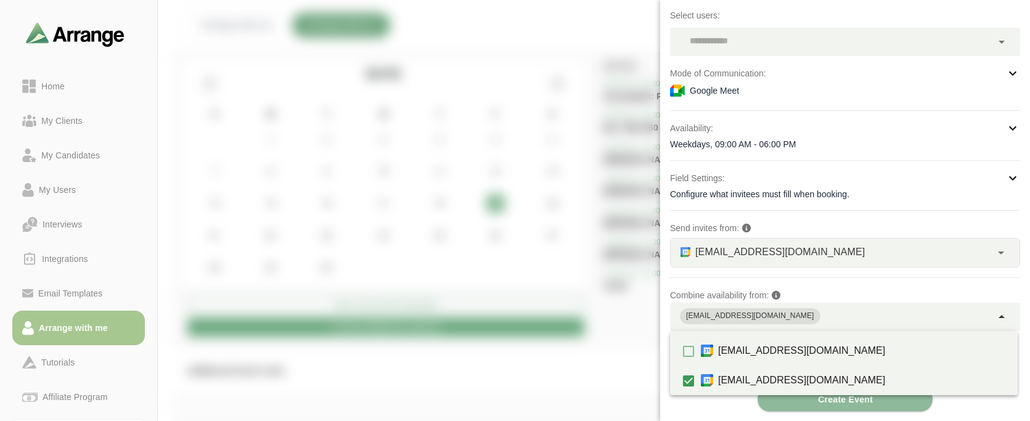
click at [819, 290] on p "Combine availability from:" at bounding box center [845, 295] width 350 height 15
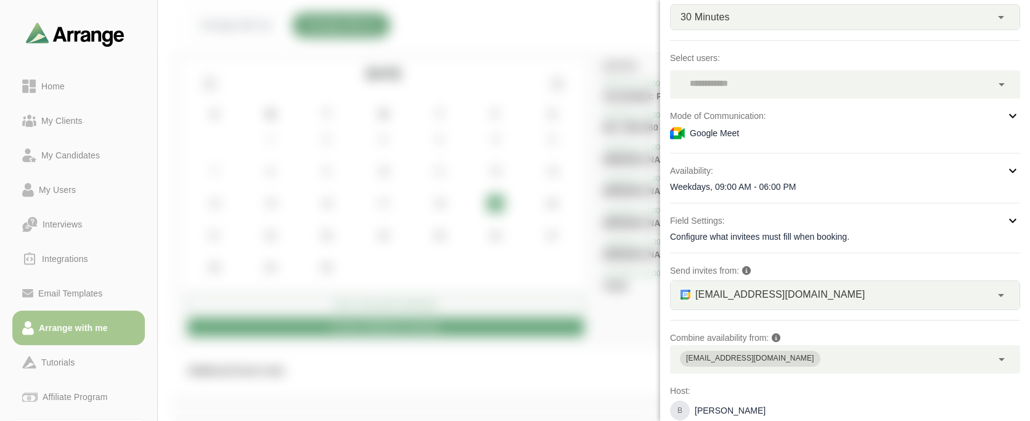
scroll to position [62, 0]
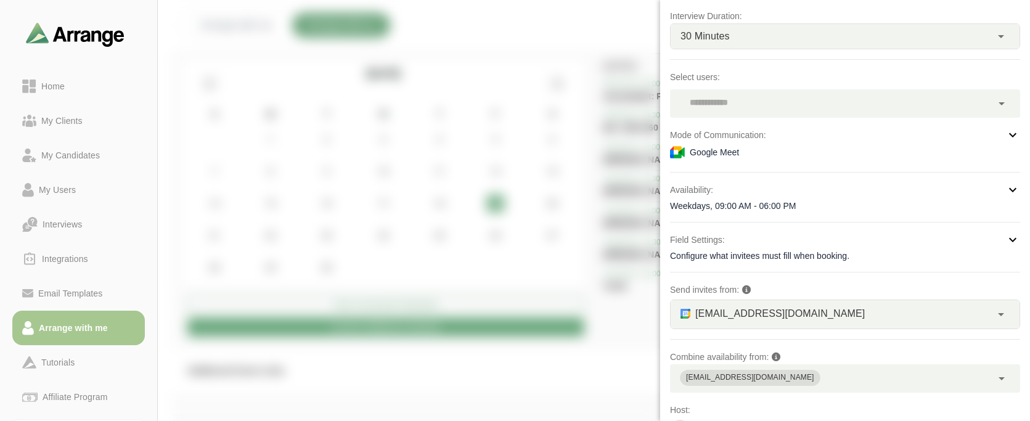
click at [815, 313] on div "[EMAIL_ADDRESS][DOMAIN_NAME] **" at bounding box center [831, 314] width 321 height 28
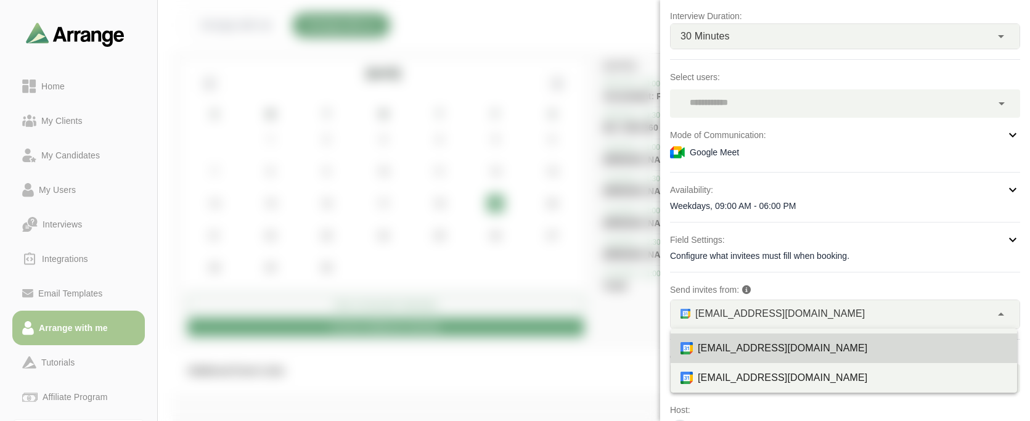
click at [815, 313] on div "[EMAIL_ADDRESS][DOMAIN_NAME] **" at bounding box center [831, 314] width 321 height 28
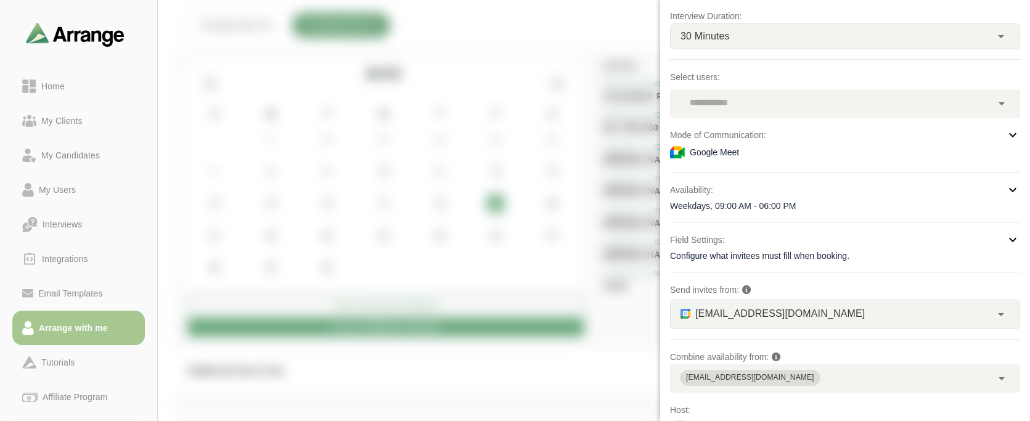
click at [809, 276] on div "Event Name ********* Interview Duration: 30 Minutes ** Select users: Mode of Co…" at bounding box center [845, 215] width 350 height 515
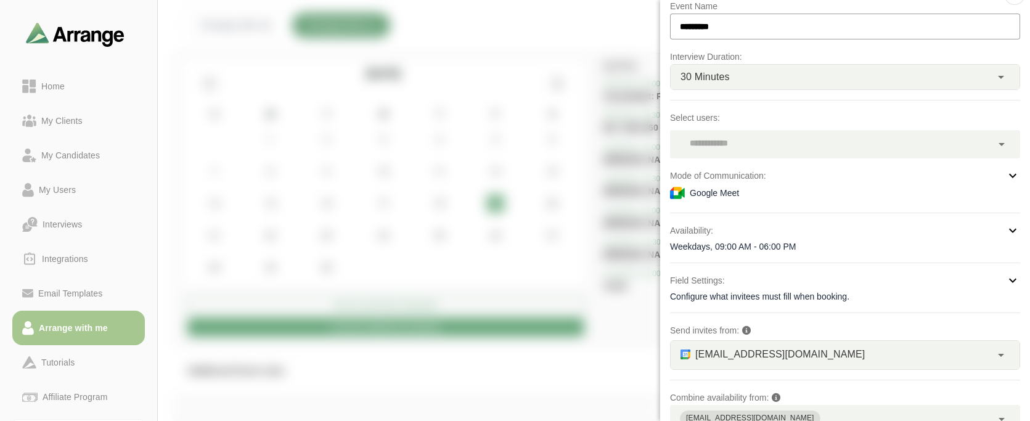
scroll to position [0, 0]
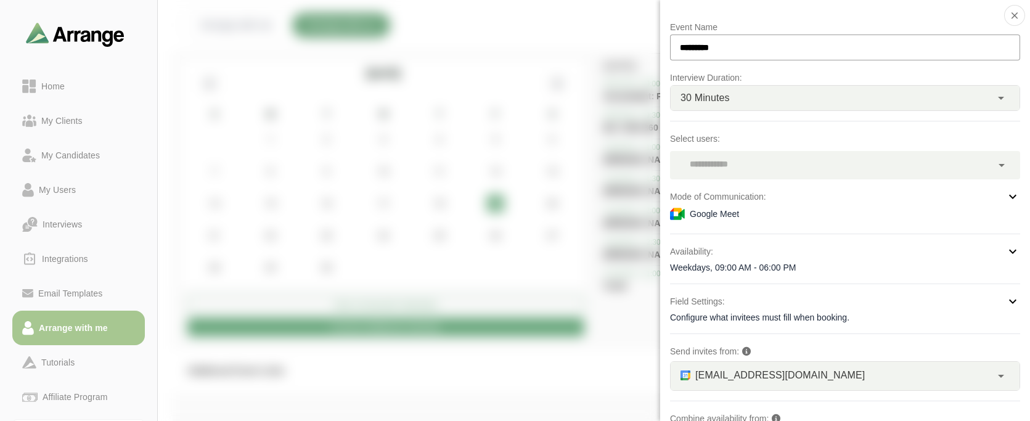
click at [774, 268] on div "Weekdays, 09:00 AM - 06:00 PM" at bounding box center [845, 267] width 350 height 12
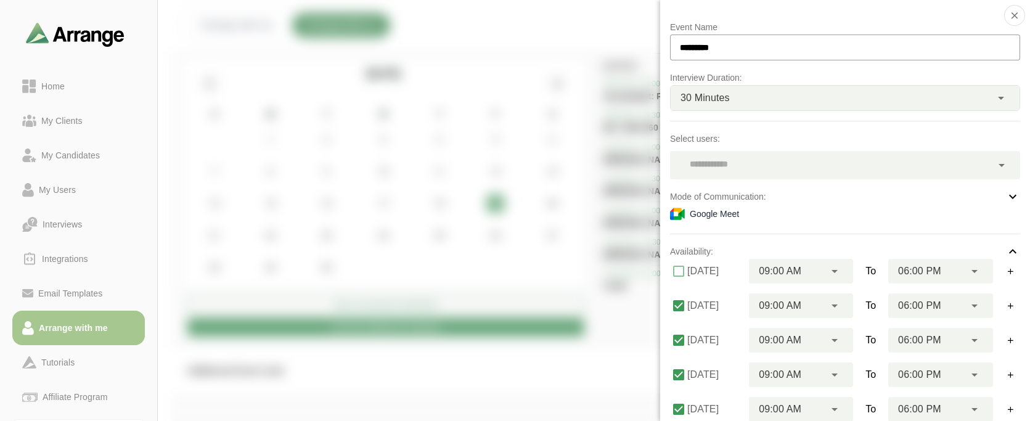
click at [772, 244] on div "Availability:" at bounding box center [845, 251] width 350 height 15
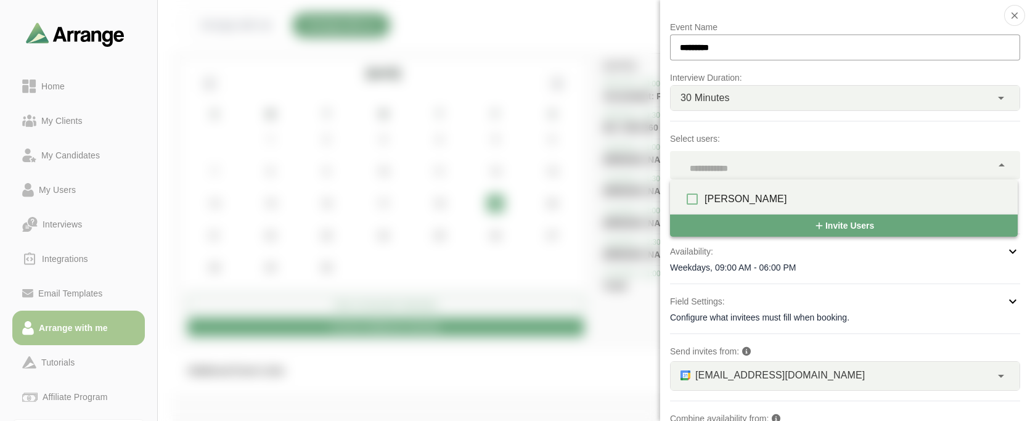
click at [716, 155] on div at bounding box center [831, 165] width 322 height 28
click at [724, 141] on p "Select users:" at bounding box center [845, 138] width 350 height 15
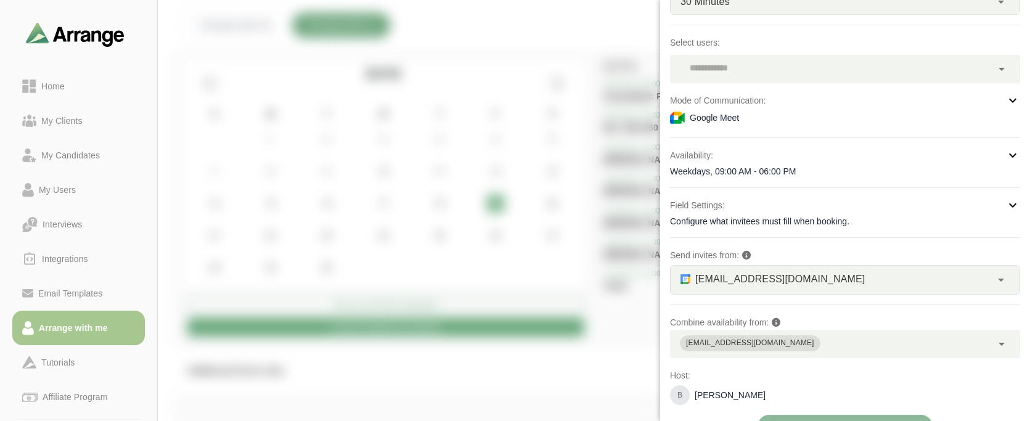
scroll to position [123, 0]
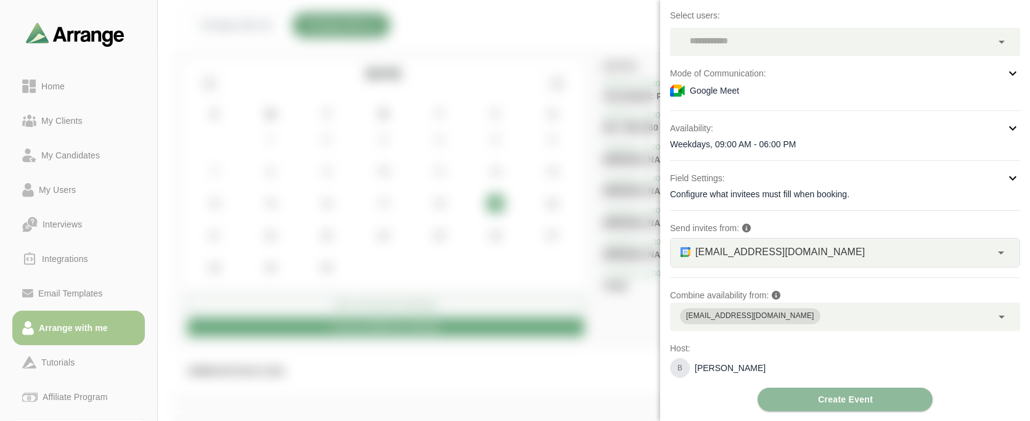
drag, startPoint x: 13, startPoint y: 6, endPoint x: 20, endPoint y: 0, distance: 9.2
click at [13, 6] on div at bounding box center [78, 32] width 157 height 64
